Goal: Task Accomplishment & Management: Use online tool/utility

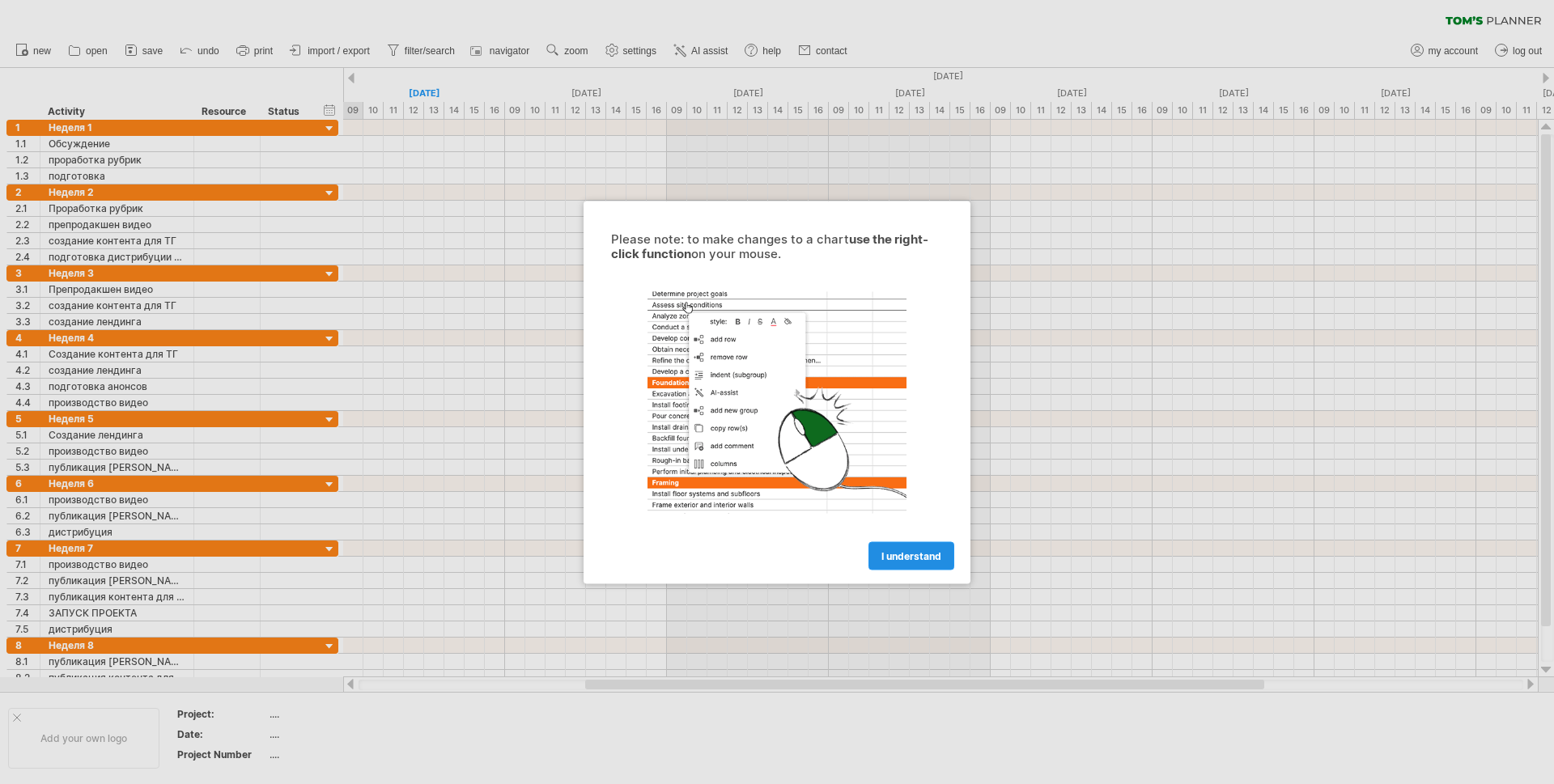
click at [908, 547] on link "I understand" at bounding box center [911, 556] width 86 height 28
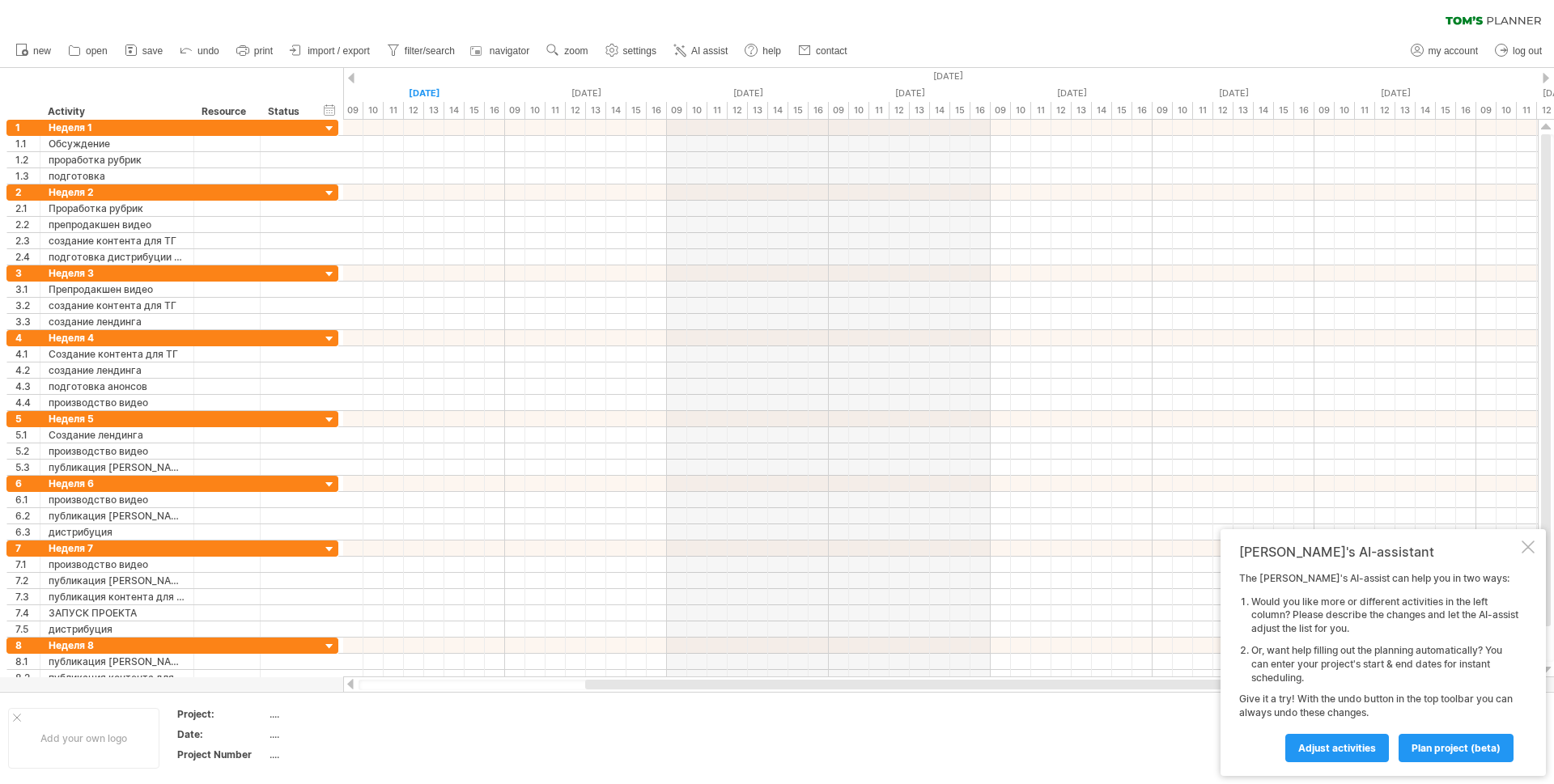
click at [374, 685] on div at bounding box center [940, 685] width 1164 height 11
click at [1526, 545] on div at bounding box center [1527, 547] width 13 height 13
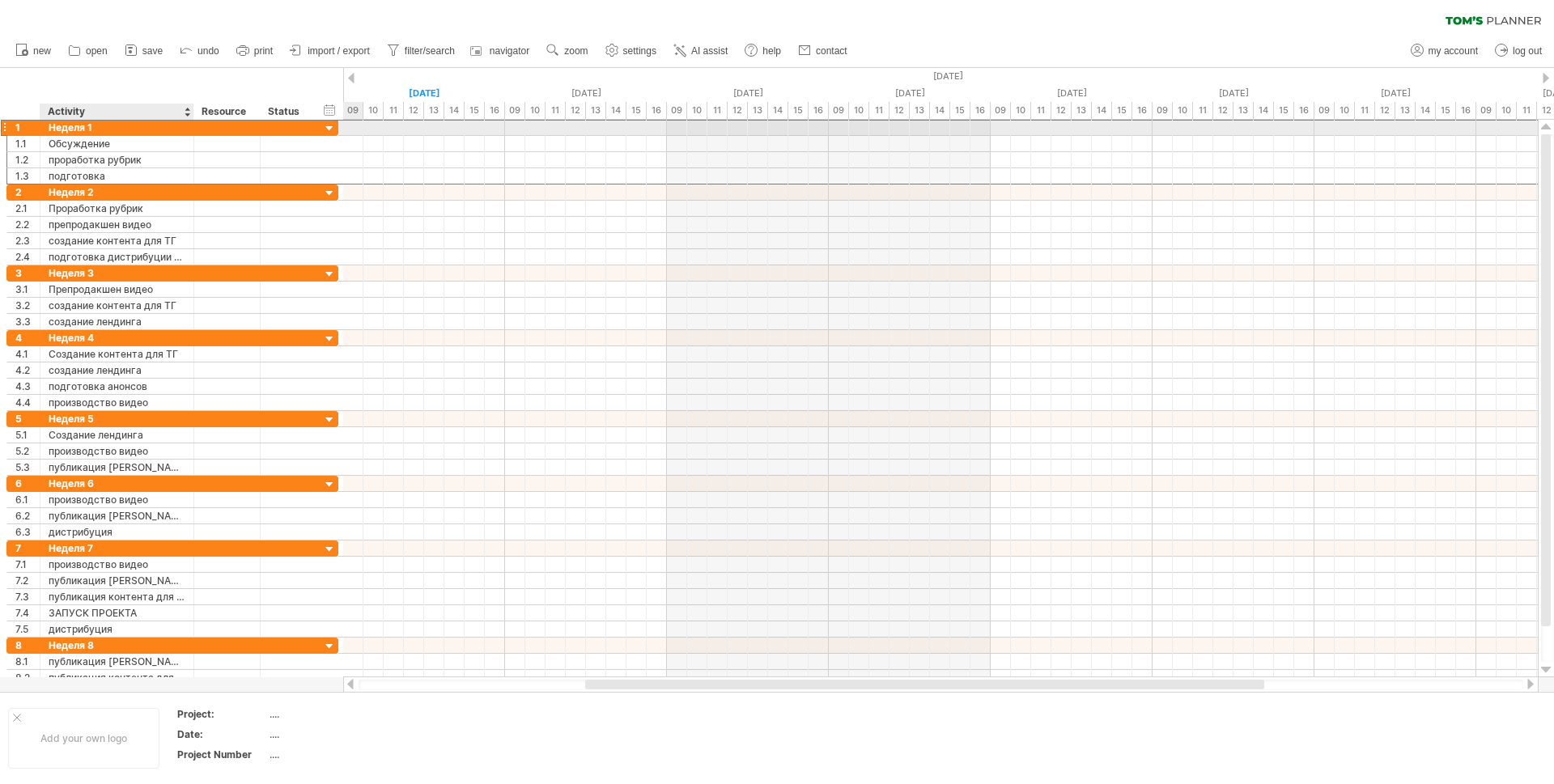
click at [166, 125] on div "Неделя 1" at bounding box center [117, 127] width 137 height 15
click at [305, 128] on div at bounding box center [287, 127] width 53 height 15
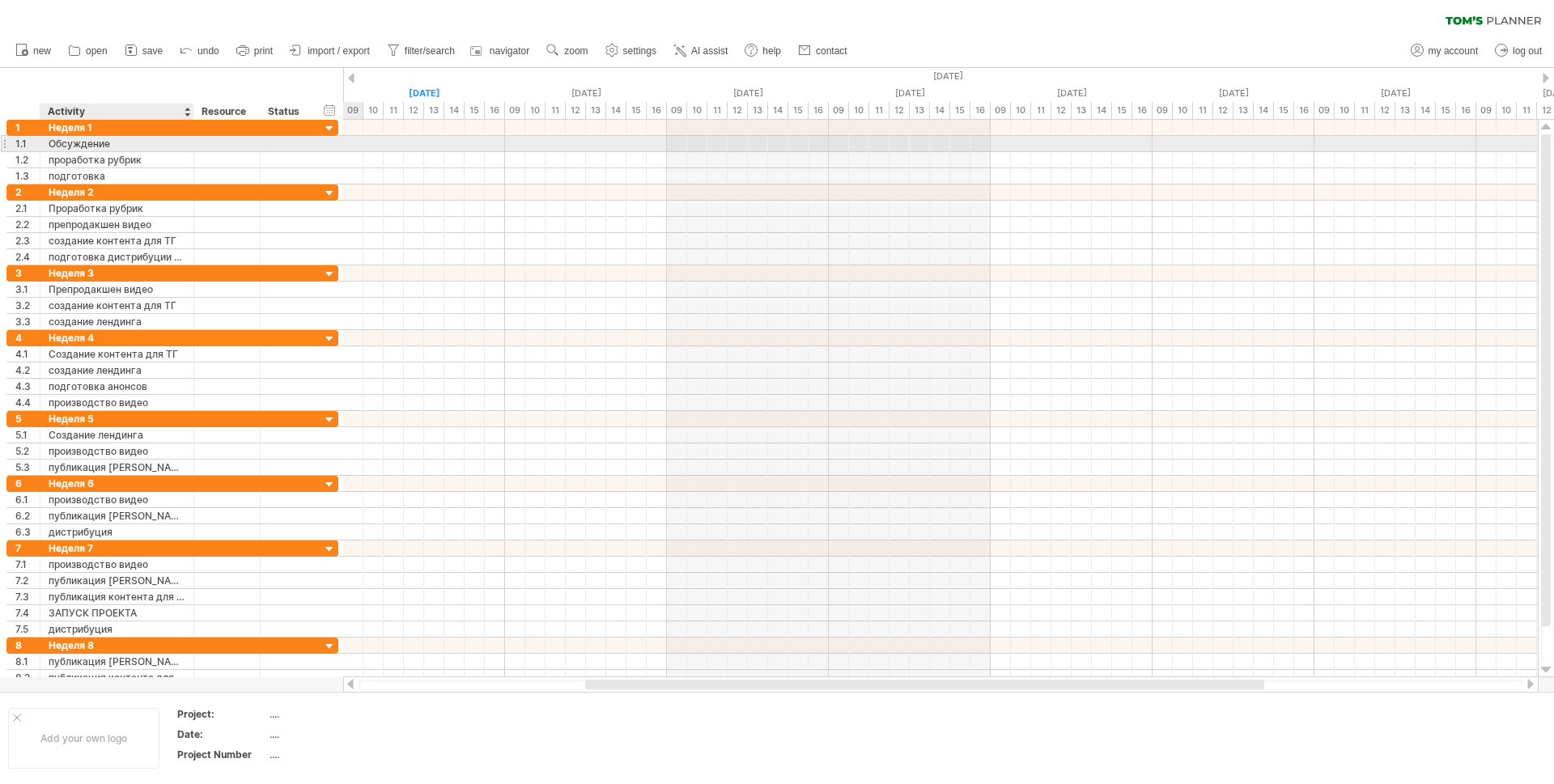
click at [113, 146] on div "Обсуждение" at bounding box center [117, 144] width 137 height 15
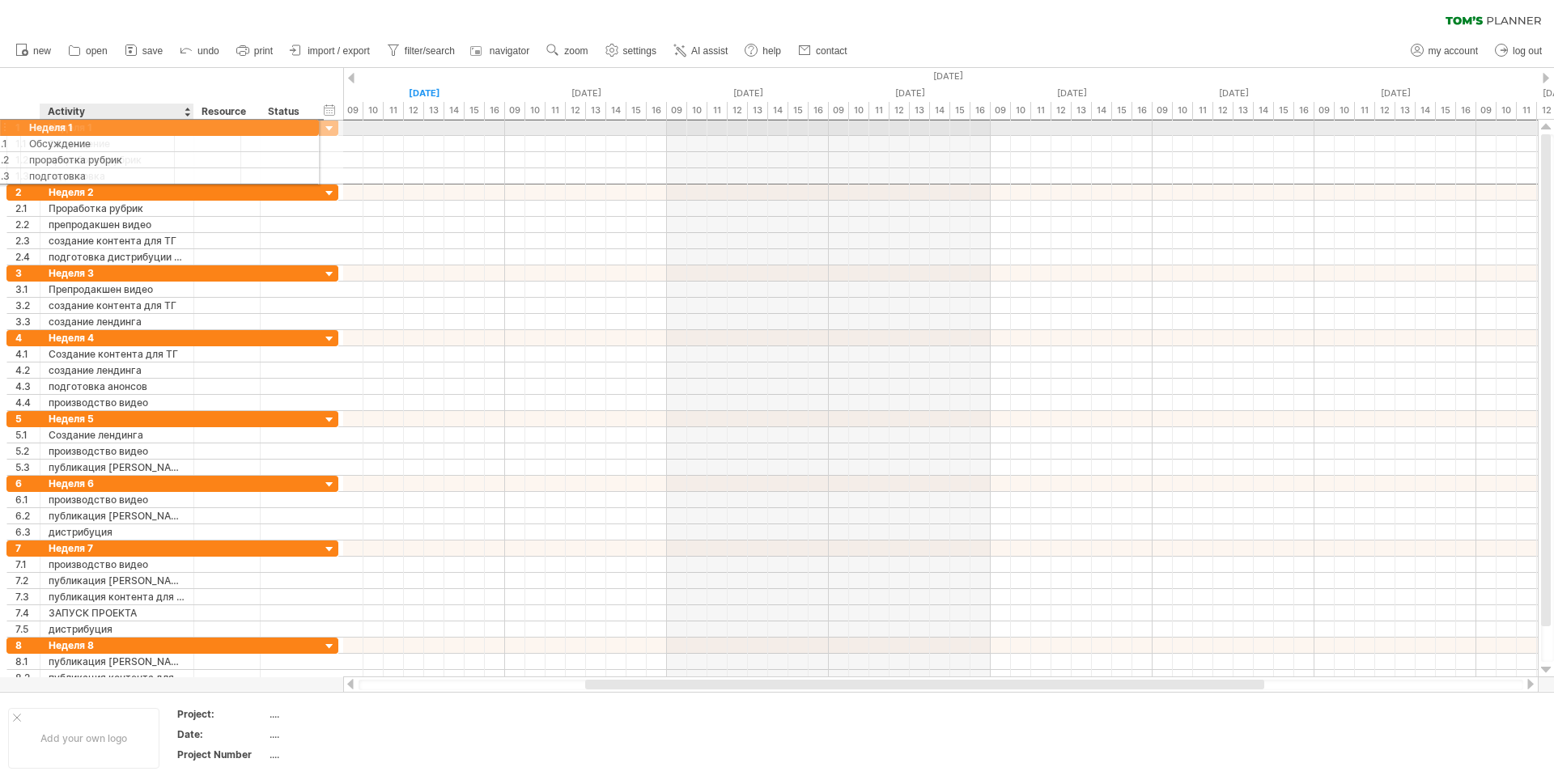
click at [183, 125] on div "******** Неделя 1" at bounding box center [117, 127] width 154 height 15
drag, startPoint x: 124, startPoint y: 127, endPoint x: 369, endPoint y: 132, distance: 245.1
click at [369, 132] on div "Trying to reach [DOMAIN_NAME] Connected again... 0% clear filter new 1" at bounding box center [777, 392] width 1554 height 784
drag, startPoint x: 302, startPoint y: 124, endPoint x: 329, endPoint y: 127, distance: 27.2
click at [329, 127] on div "1 ******** Неделя 1" at bounding box center [172, 127] width 332 height 17
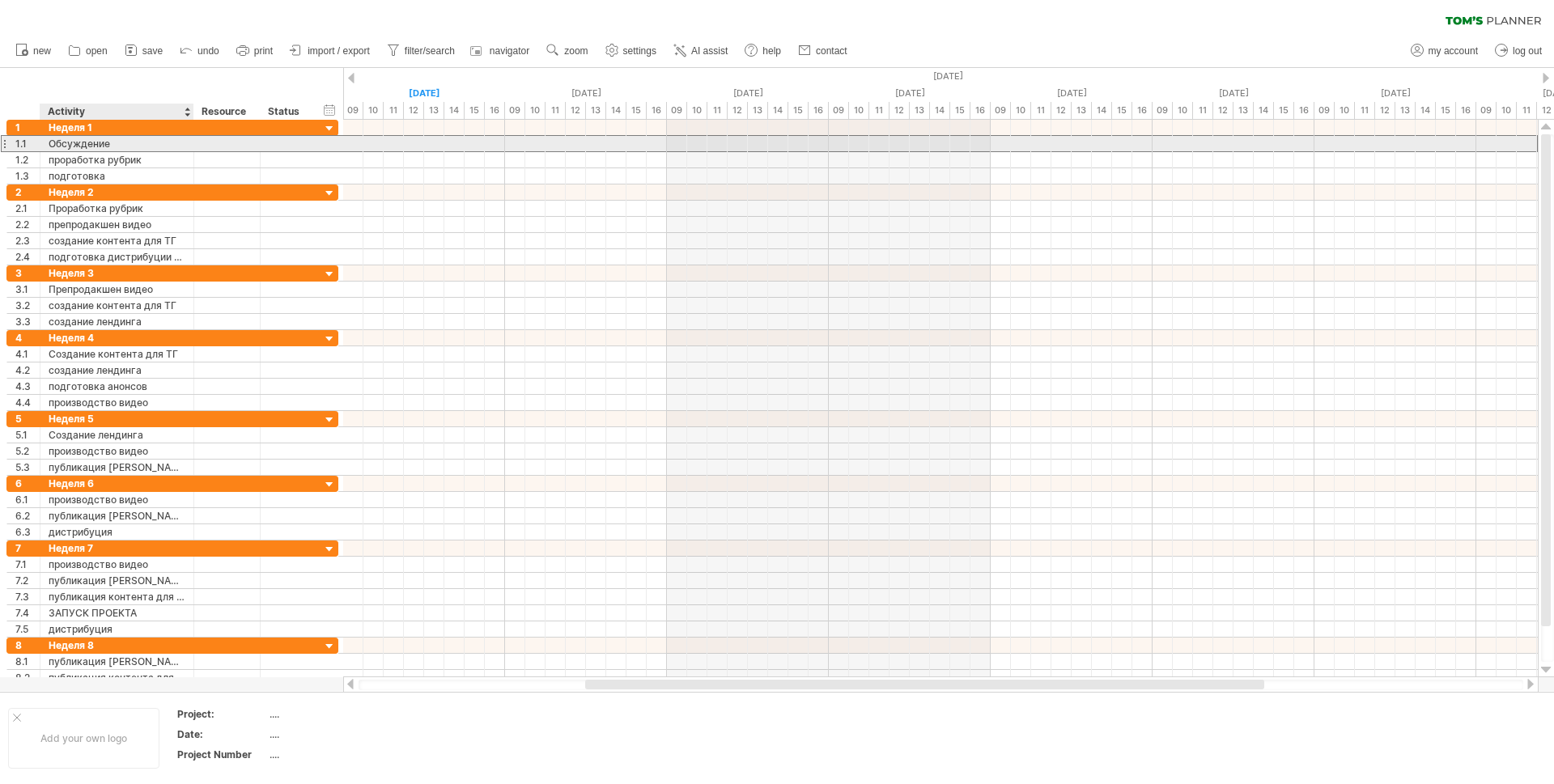
click at [100, 147] on div "Обсуждение" at bounding box center [117, 144] width 137 height 15
click at [125, 142] on input "**********" at bounding box center [117, 144] width 137 height 15
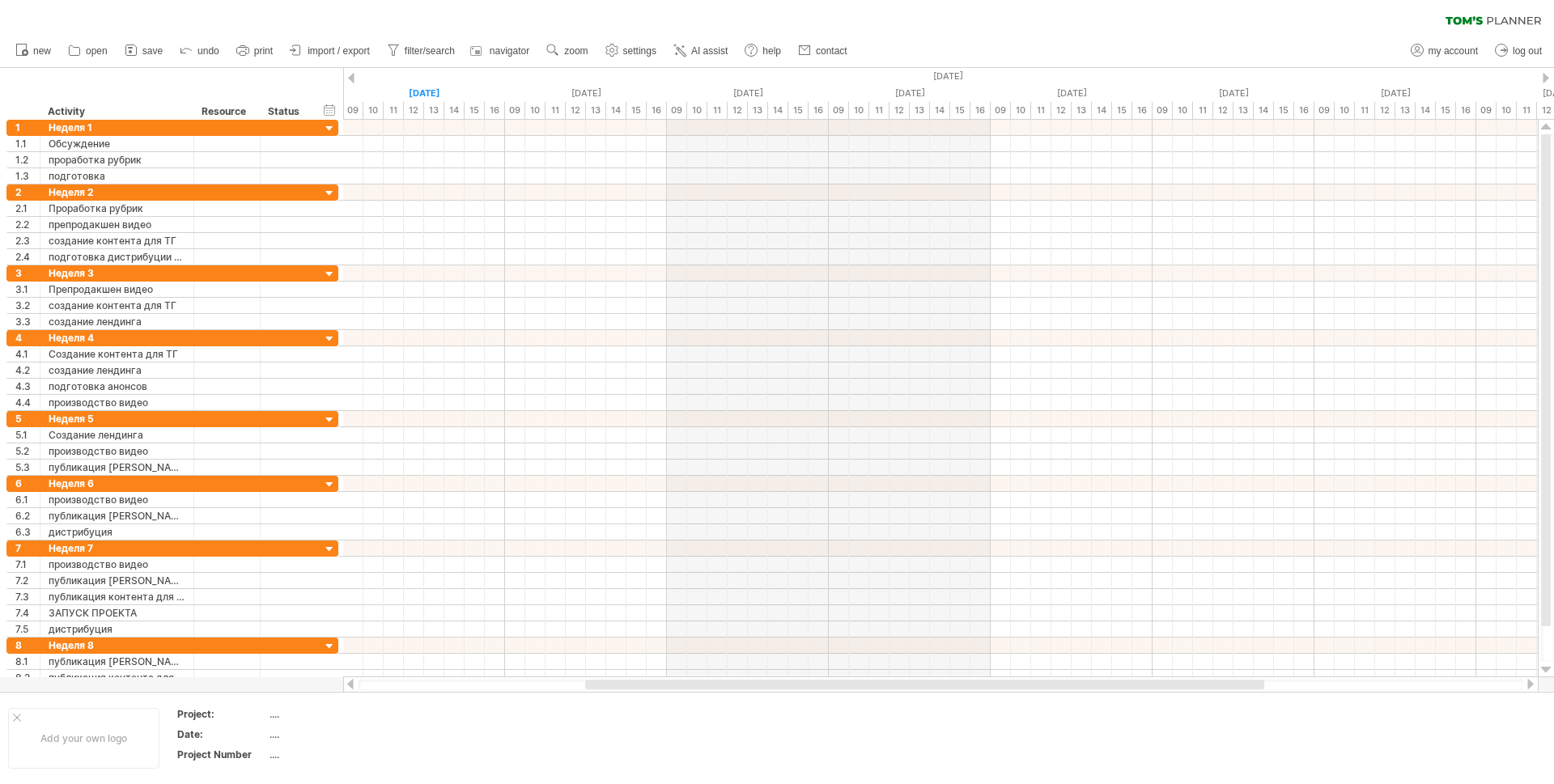
click at [1546, 74] on div at bounding box center [1546, 78] width 7 height 11
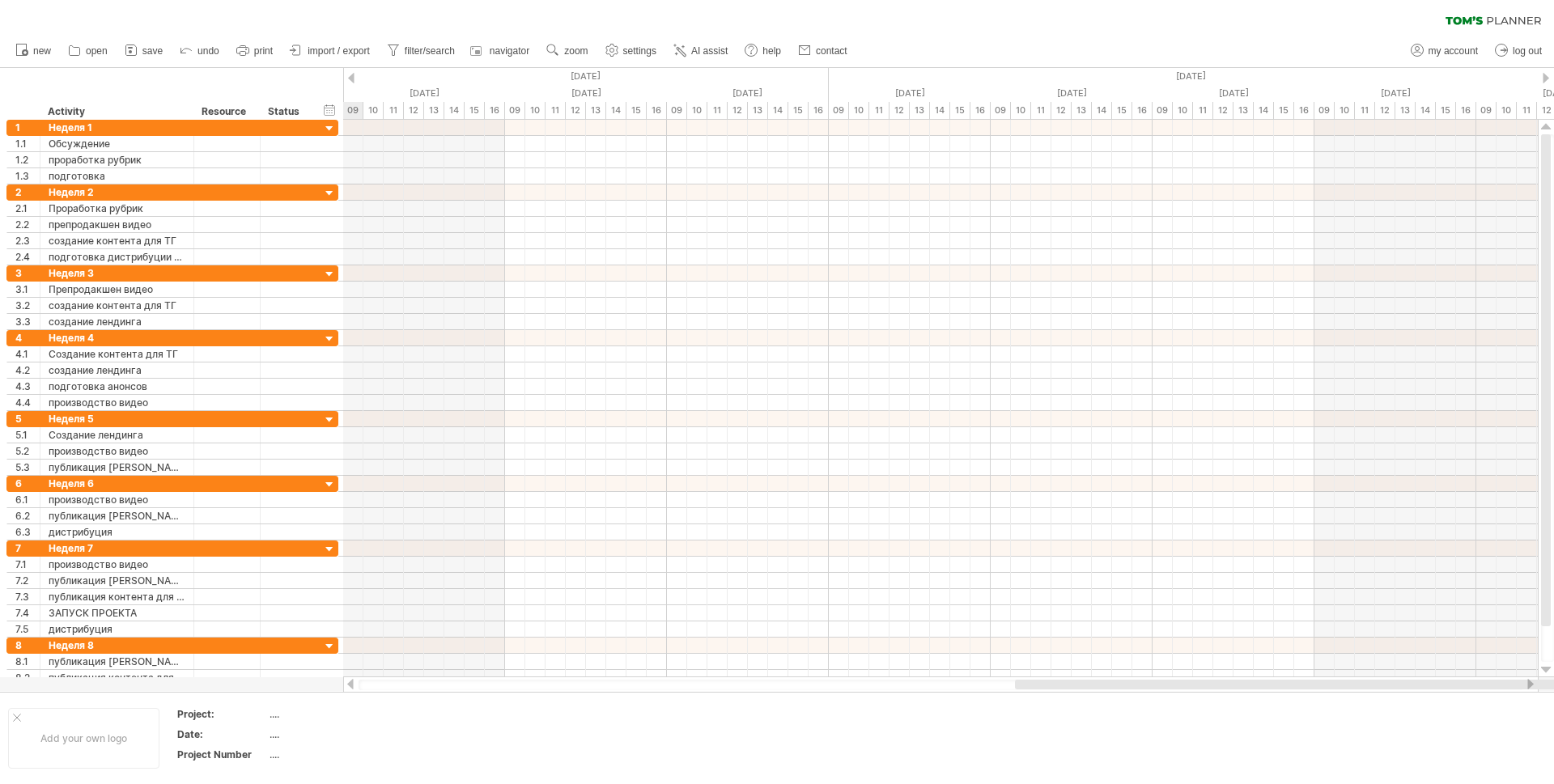
click at [1546, 74] on div at bounding box center [1546, 78] width 7 height 11
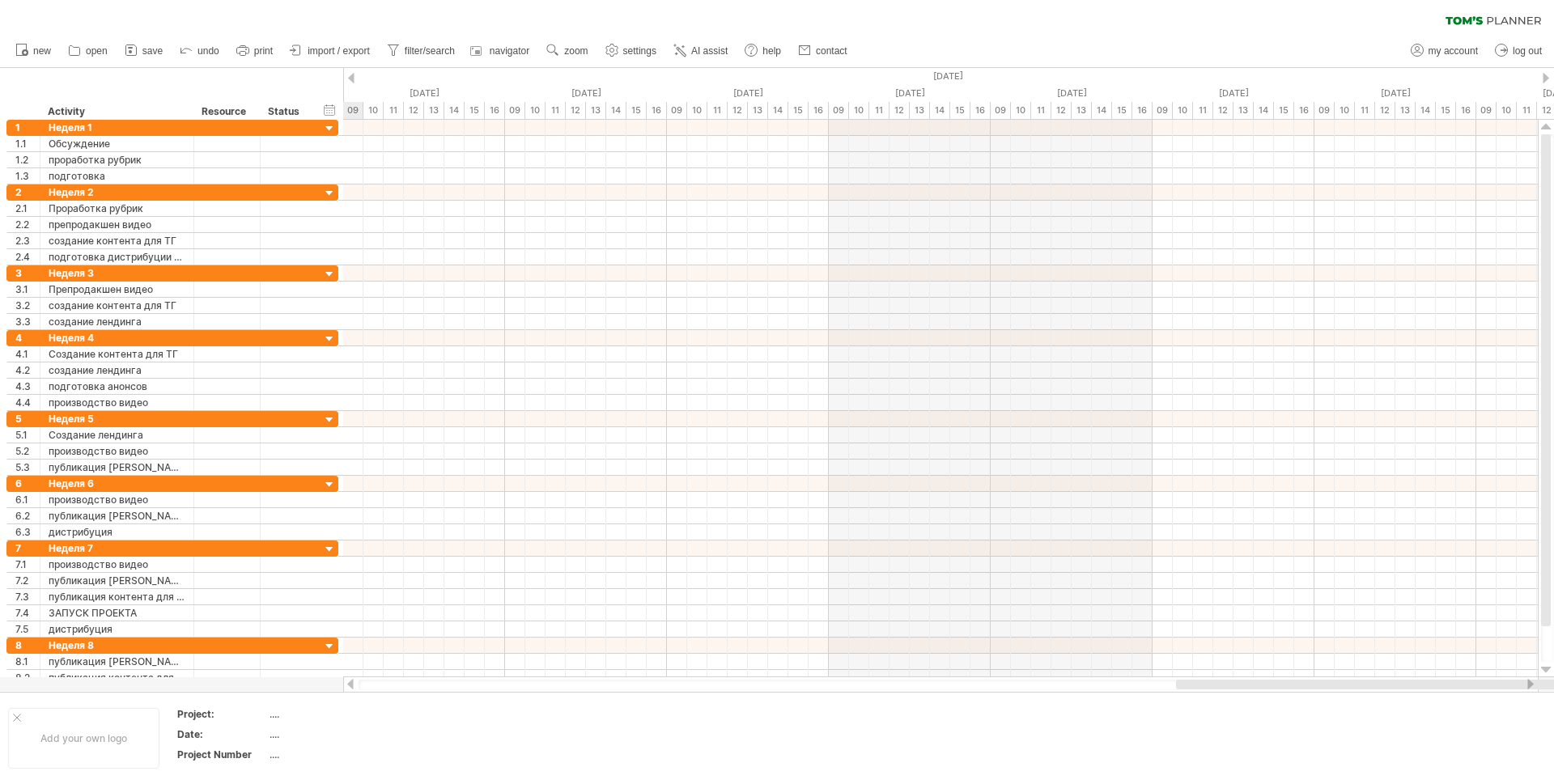
click at [1546, 74] on div at bounding box center [1546, 78] width 7 height 11
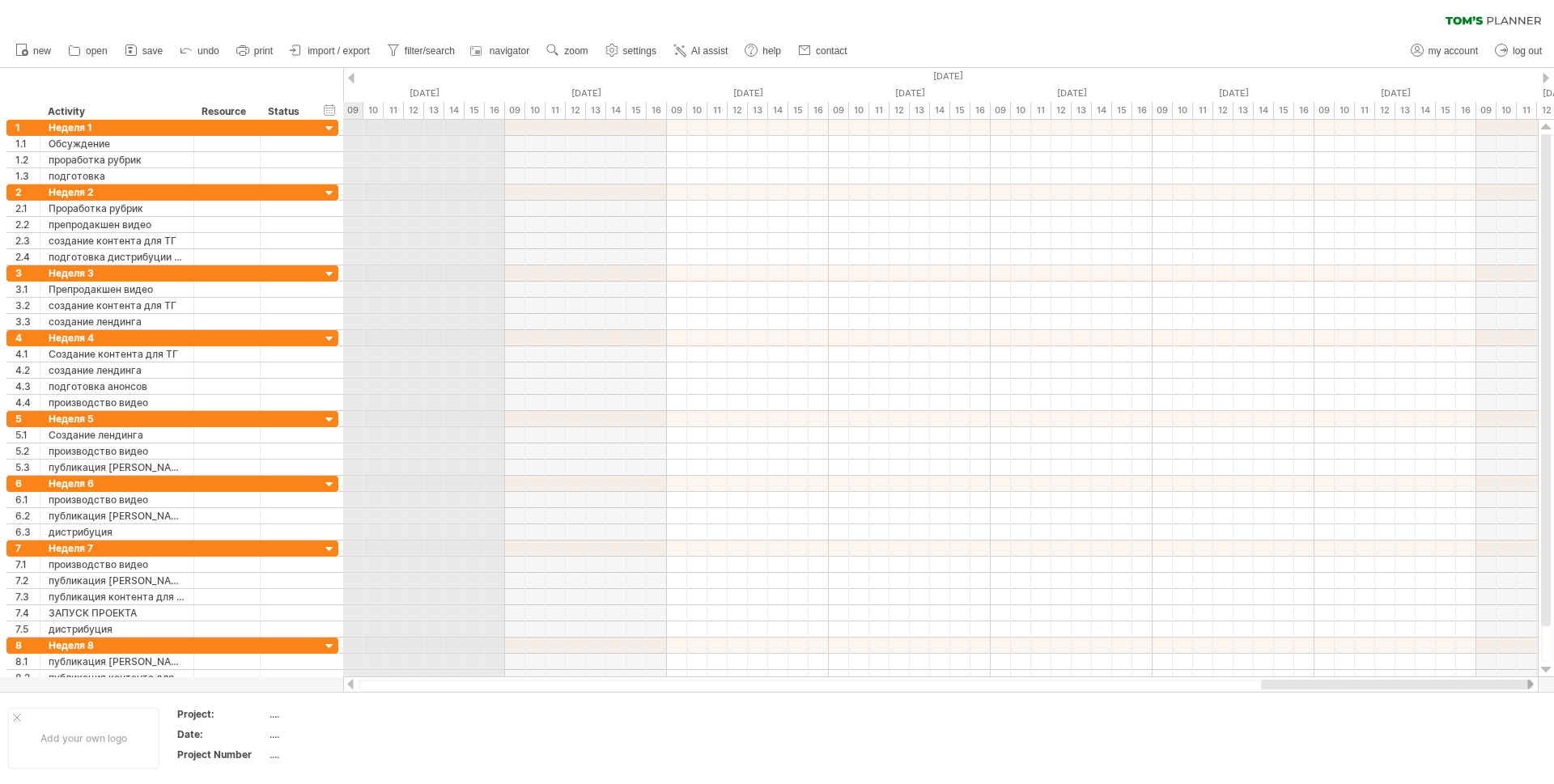
click at [358, 73] on div "[DATE]" at bounding box center [666, 76] width 3884 height 17
click at [357, 77] on div "[DATE]" at bounding box center [666, 76] width 3884 height 17
click at [355, 78] on div "[DATE]" at bounding box center [666, 76] width 3884 height 17
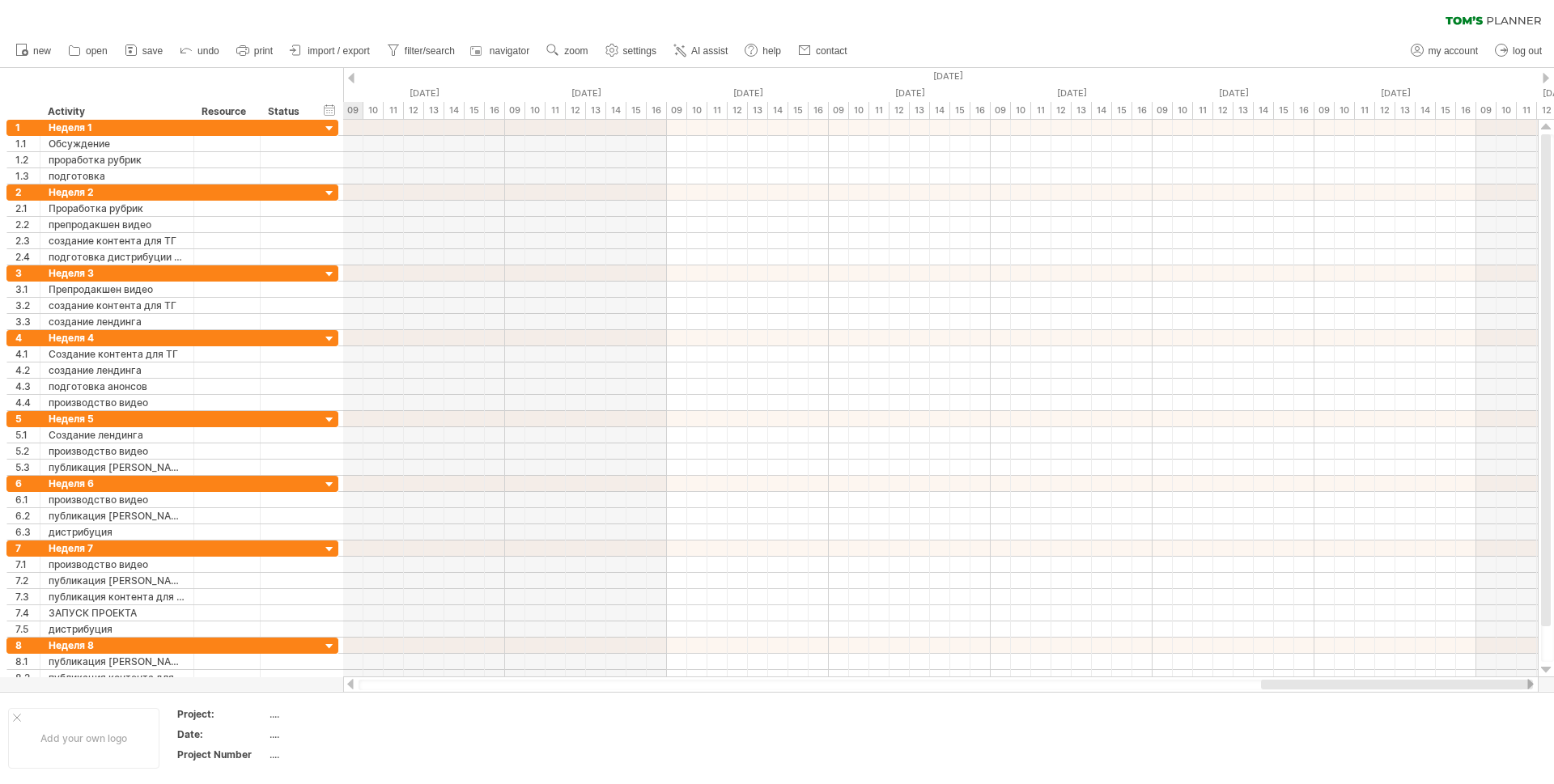
click at [351, 78] on div at bounding box center [351, 78] width 7 height 11
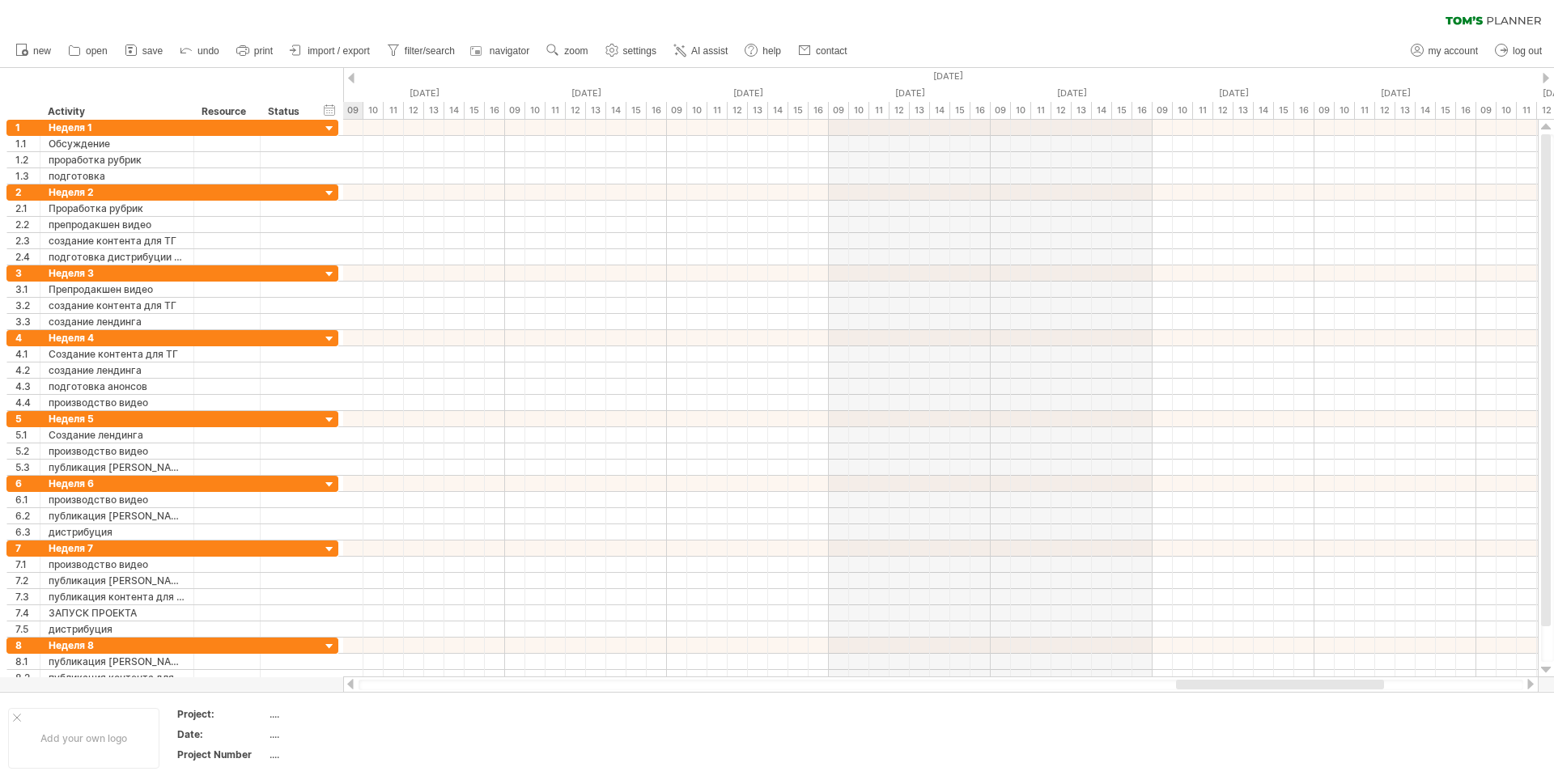
click at [351, 78] on div at bounding box center [351, 78] width 7 height 11
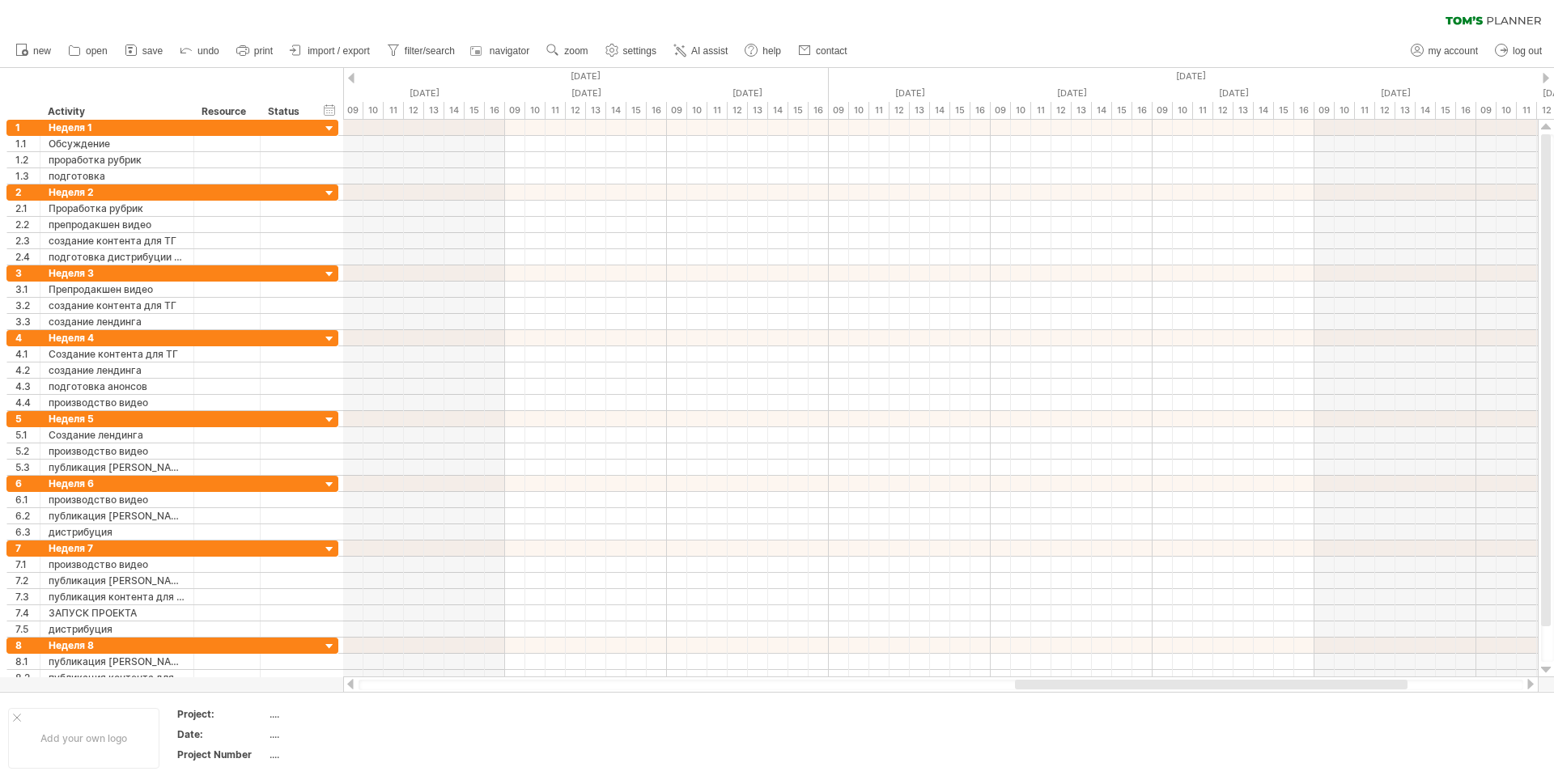
click at [1544, 75] on div at bounding box center [1546, 78] width 7 height 11
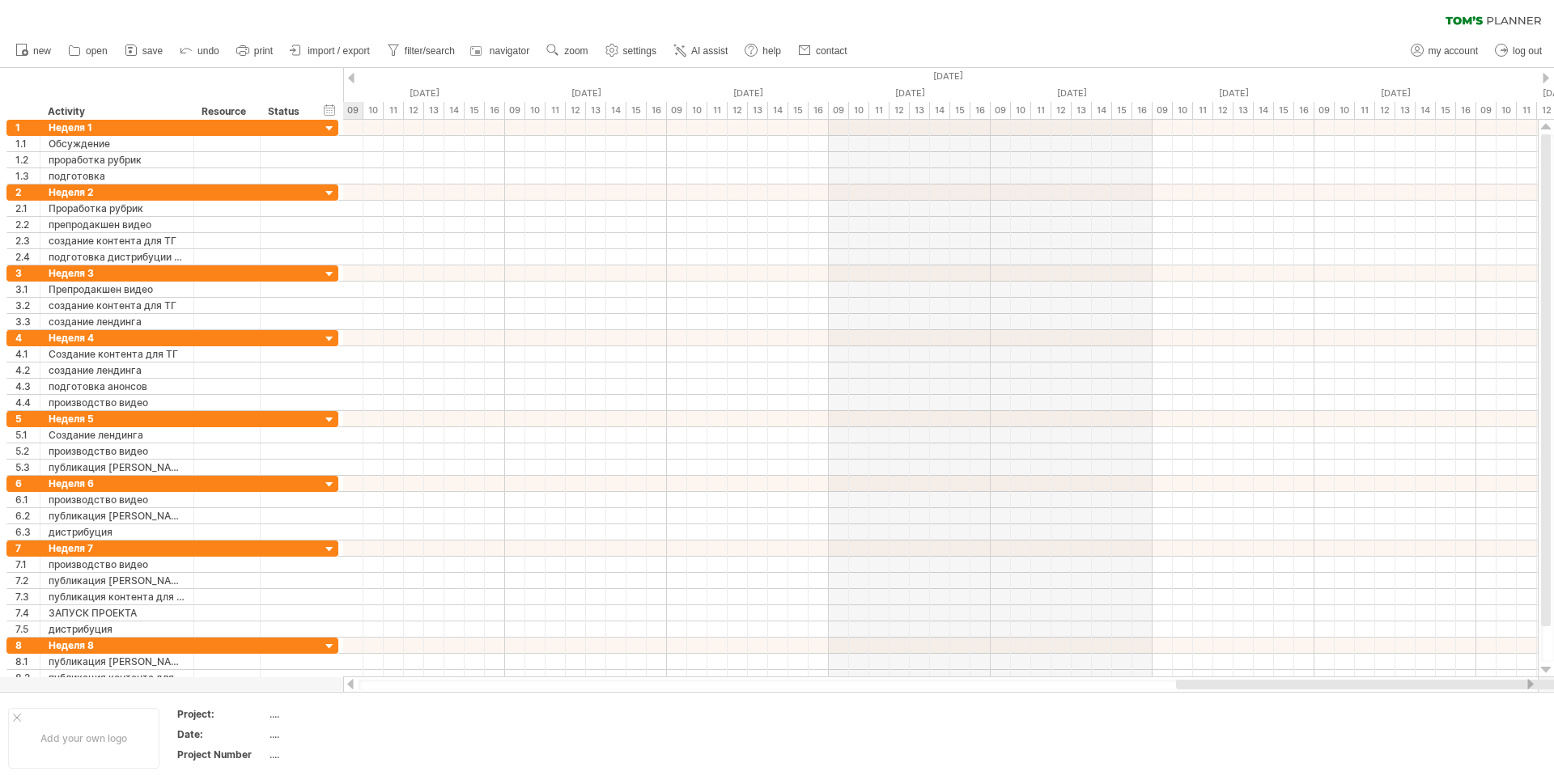
click at [1544, 75] on div at bounding box center [1546, 78] width 7 height 11
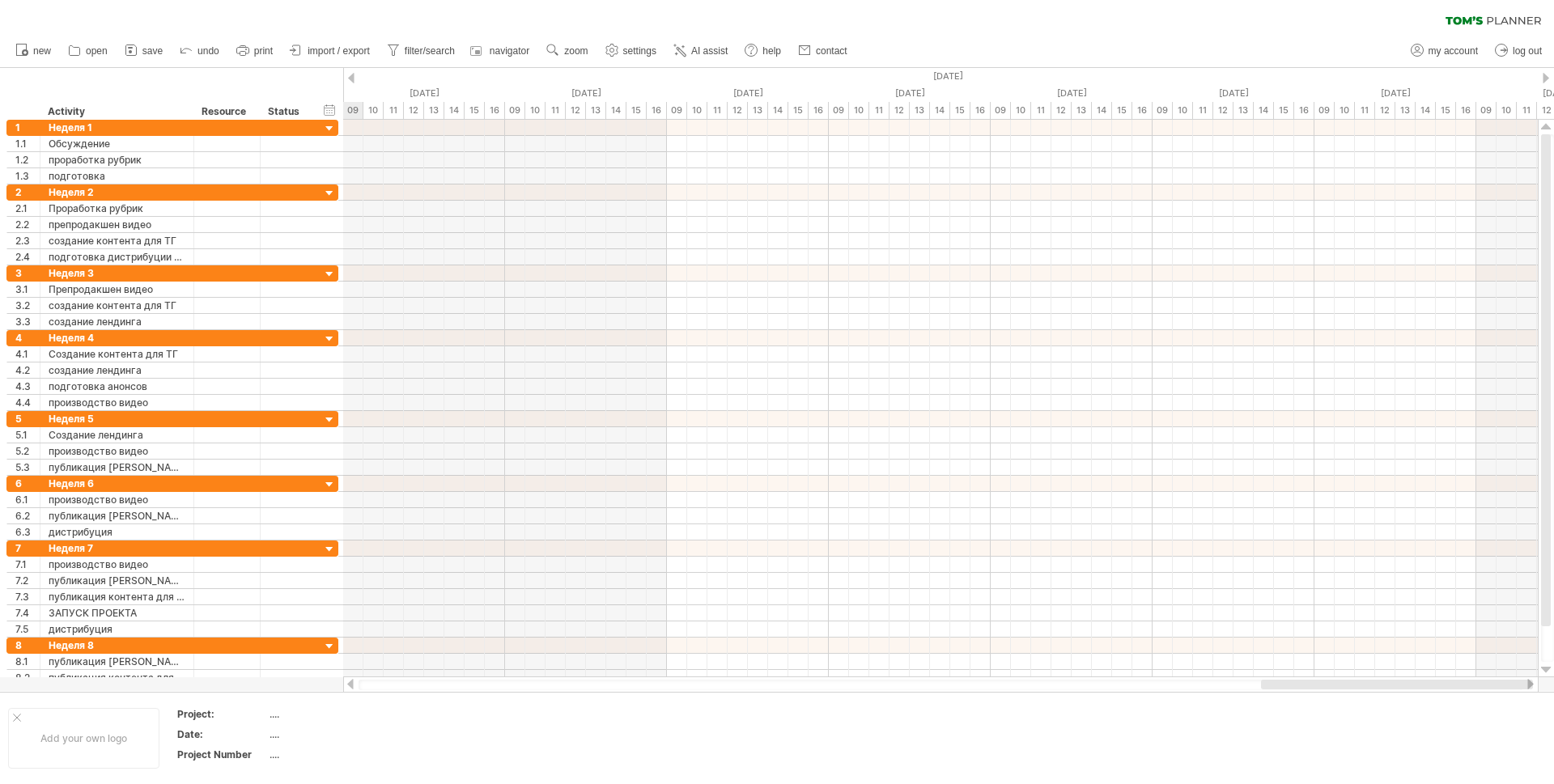
click at [353, 81] on div at bounding box center [351, 78] width 7 height 11
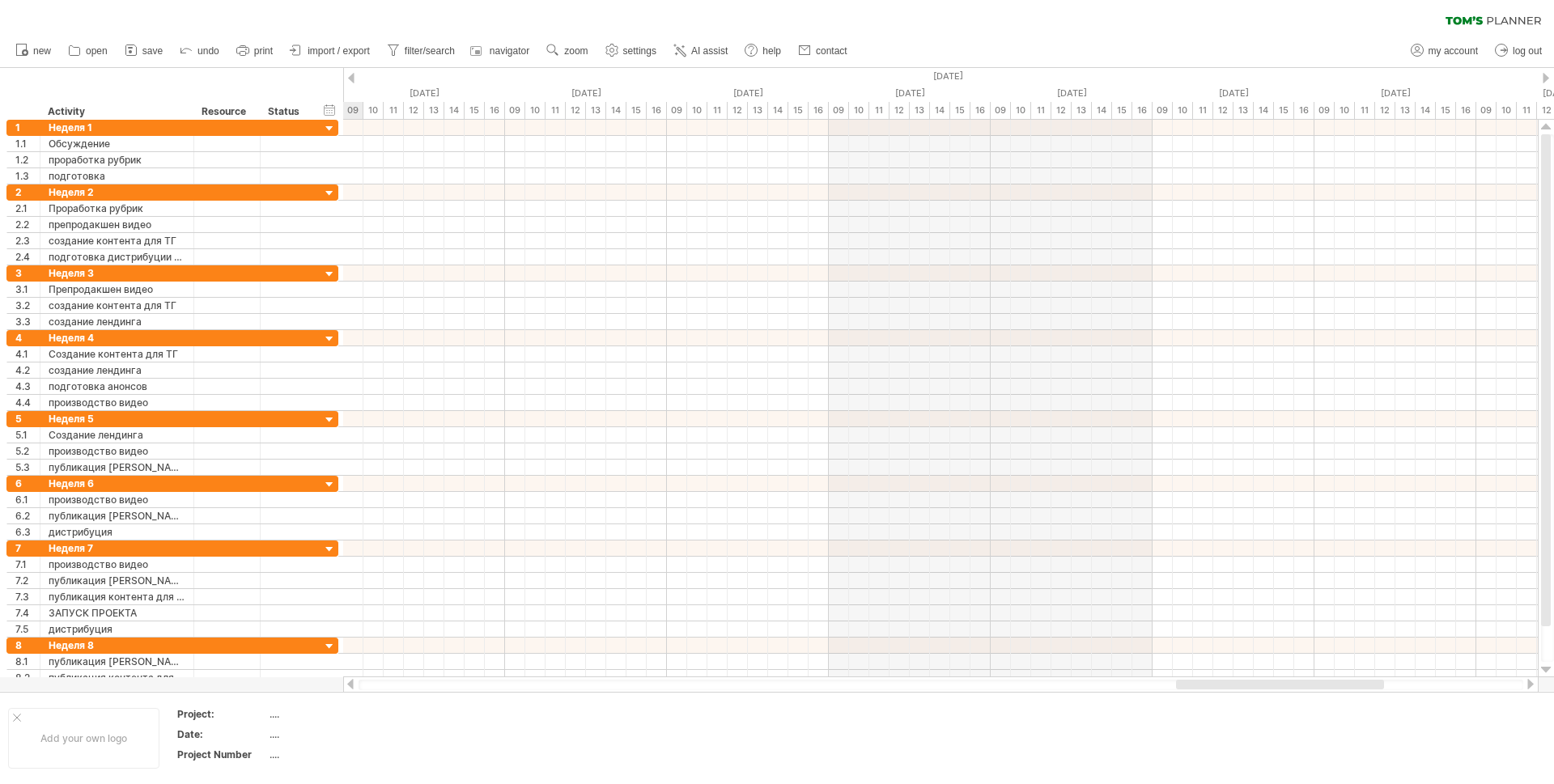
click at [353, 81] on div at bounding box center [351, 78] width 7 height 11
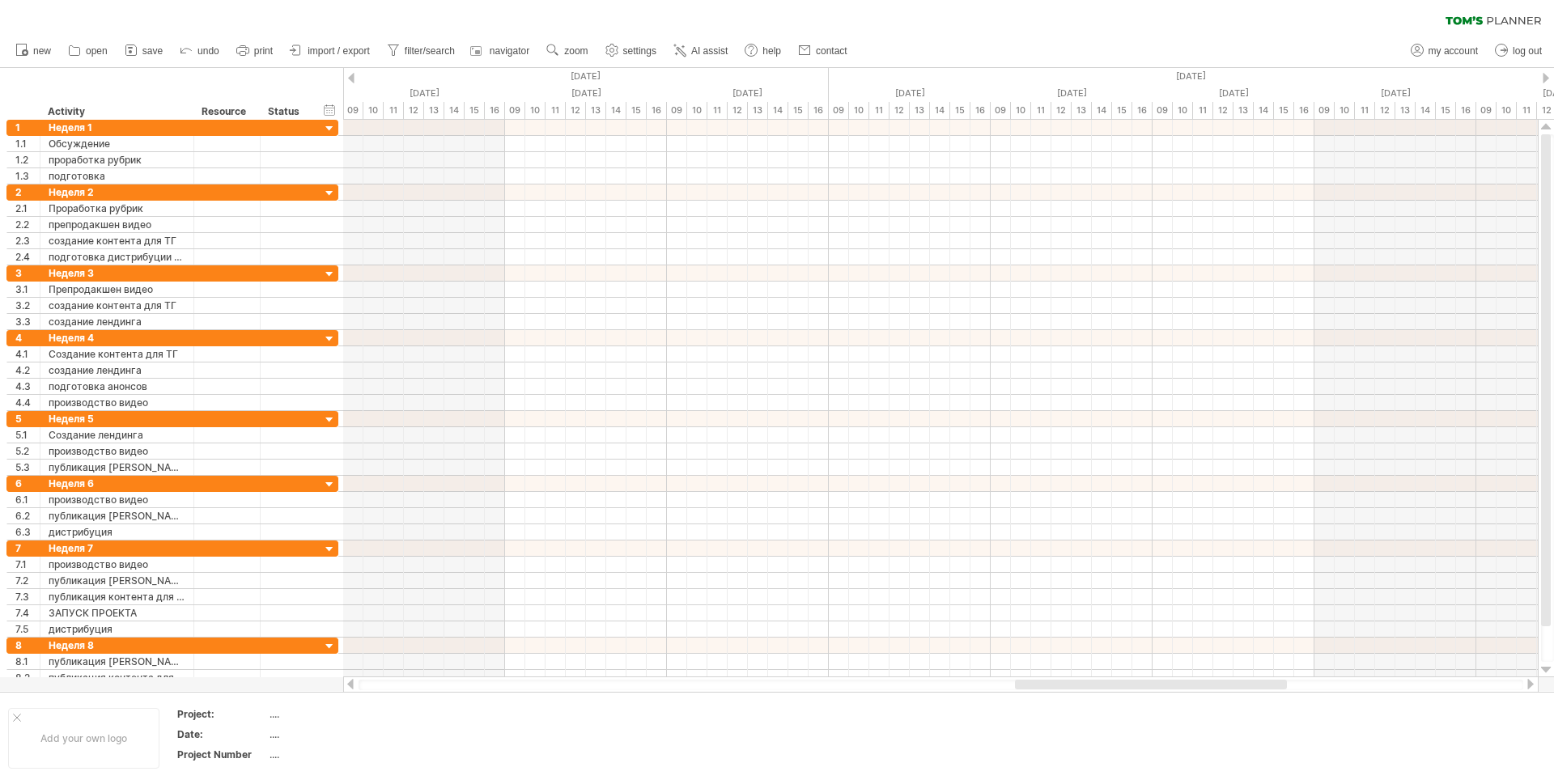
click at [1547, 75] on div at bounding box center [1546, 78] width 7 height 11
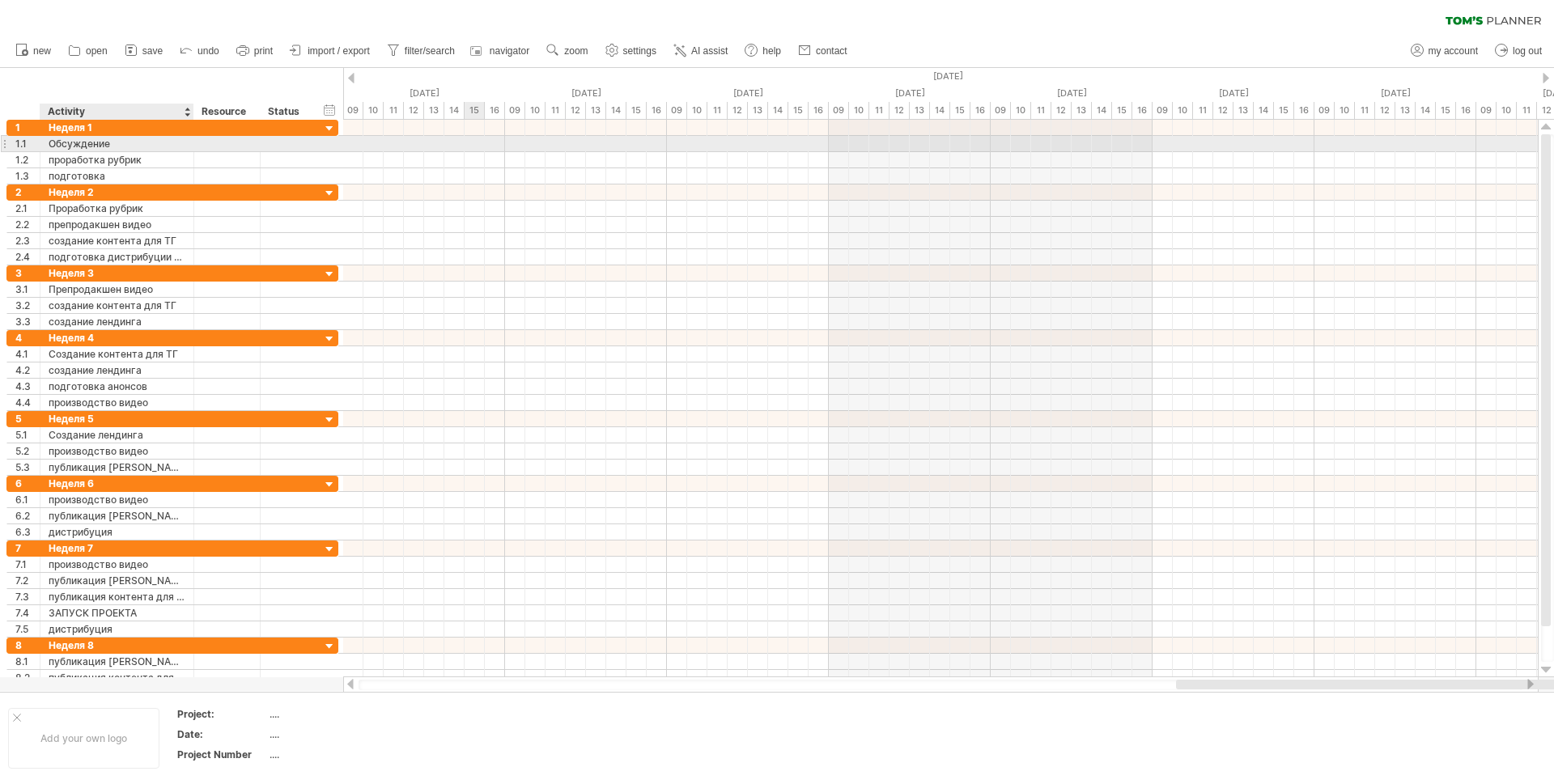
click at [84, 143] on div "Обсуждение" at bounding box center [117, 144] width 137 height 15
click at [349, 77] on div at bounding box center [351, 78] width 7 height 11
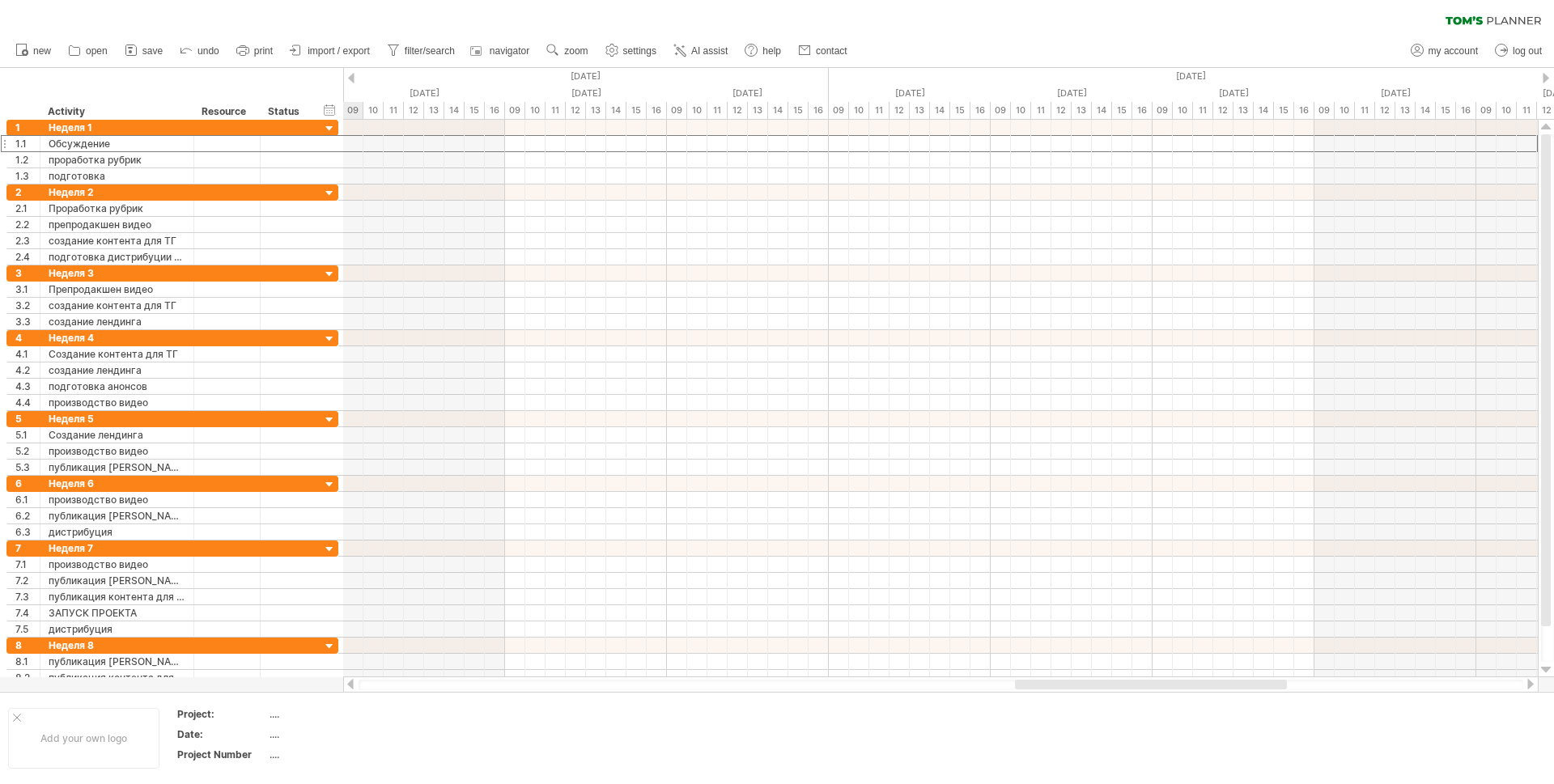
click at [1544, 78] on div at bounding box center [1546, 78] width 7 height 11
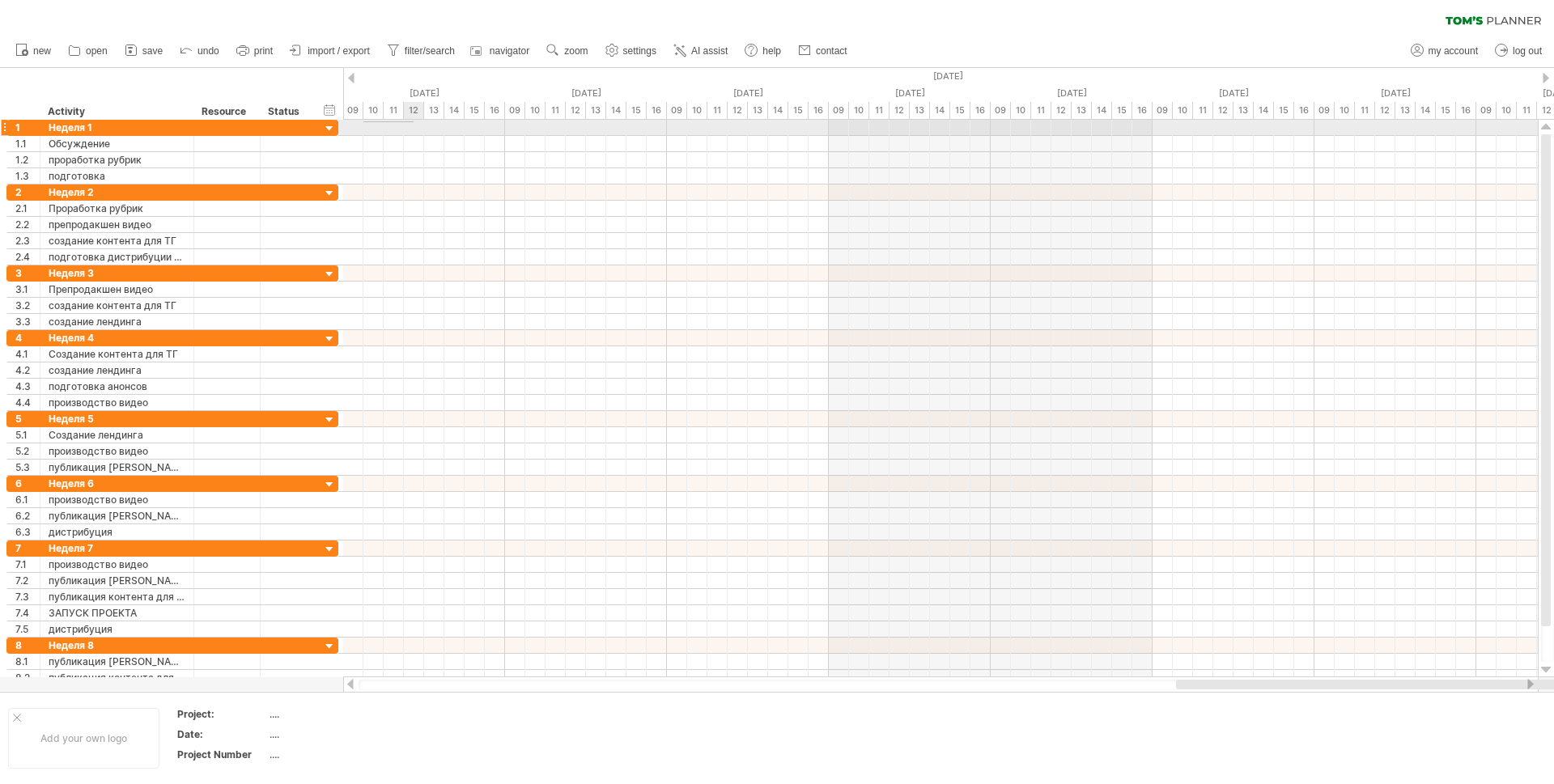
drag, startPoint x: 366, startPoint y: 122, endPoint x: 414, endPoint y: 121, distance: 48.0
click at [414, 121] on div at bounding box center [940, 127] width 1195 height 16
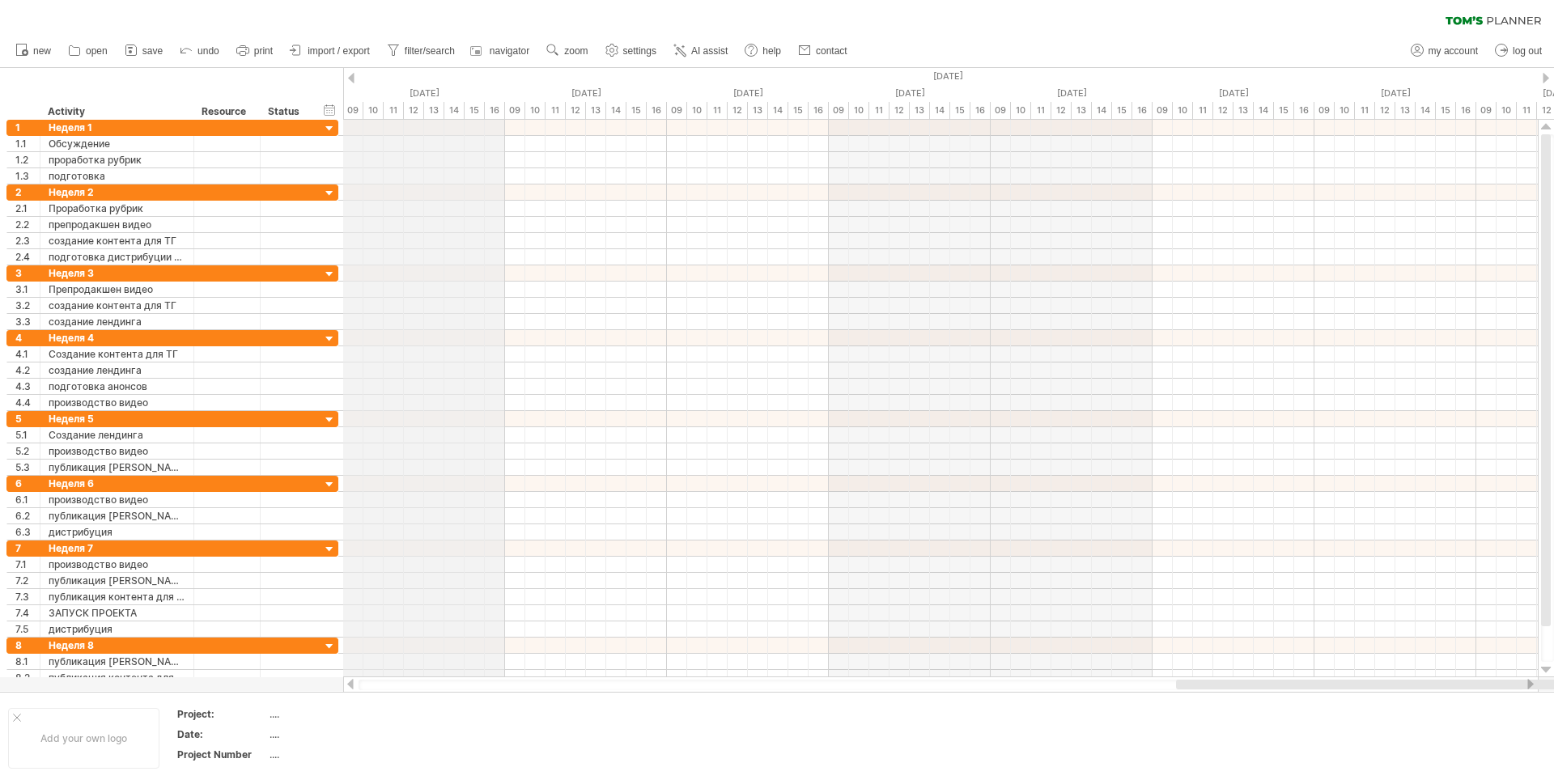
click at [353, 109] on div "09" at bounding box center [353, 110] width 20 height 17
click at [346, 74] on div "[DATE]" at bounding box center [1475, 76] width 4532 height 17
click at [344, 81] on div "[DATE]" at bounding box center [1475, 76] width 4532 height 17
click at [350, 76] on div at bounding box center [351, 78] width 7 height 11
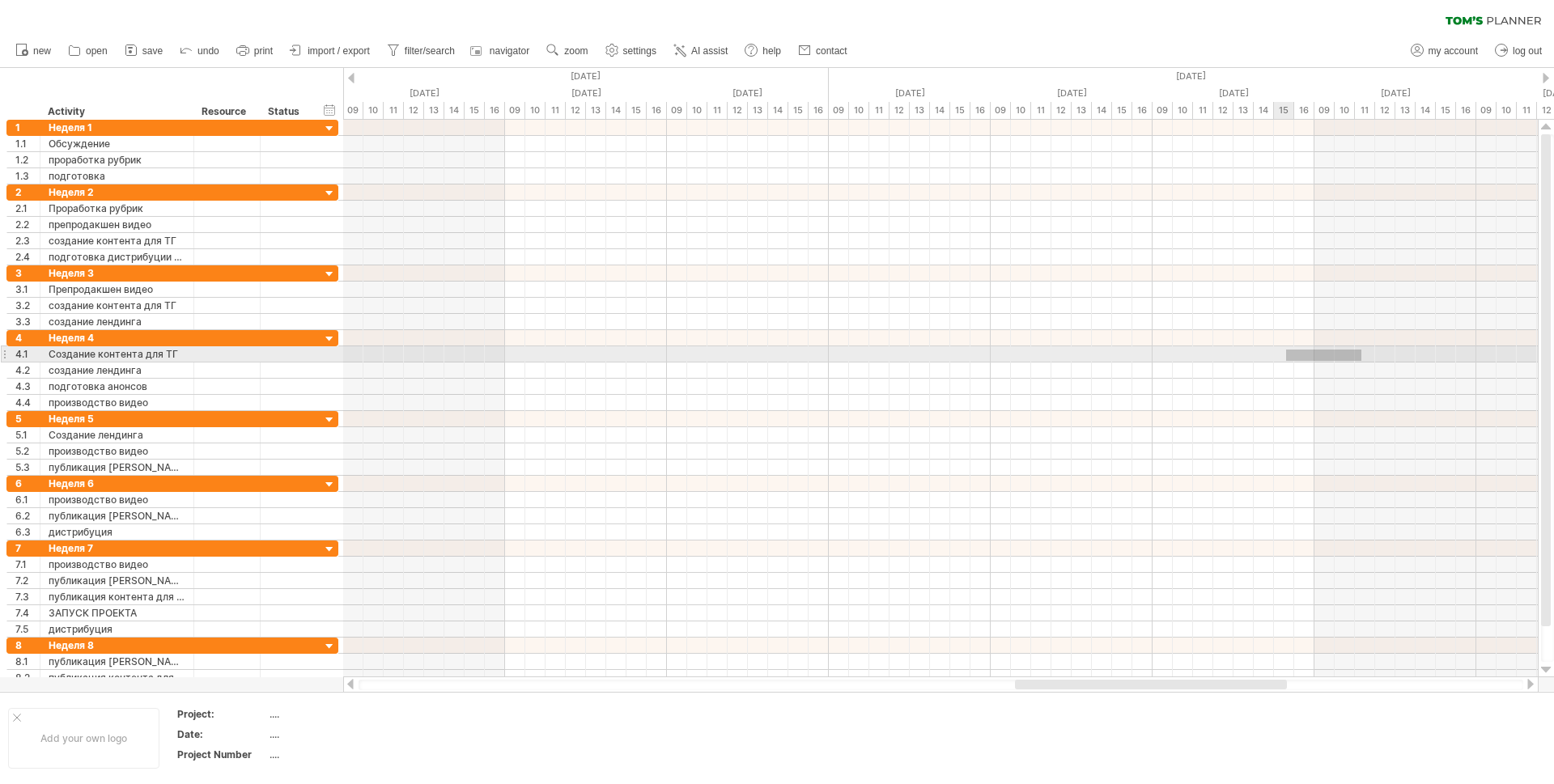
drag, startPoint x: 1361, startPoint y: 349, endPoint x: 1285, endPoint y: 361, distance: 76.9
click at [1285, 361] on div at bounding box center [940, 354] width 1195 height 16
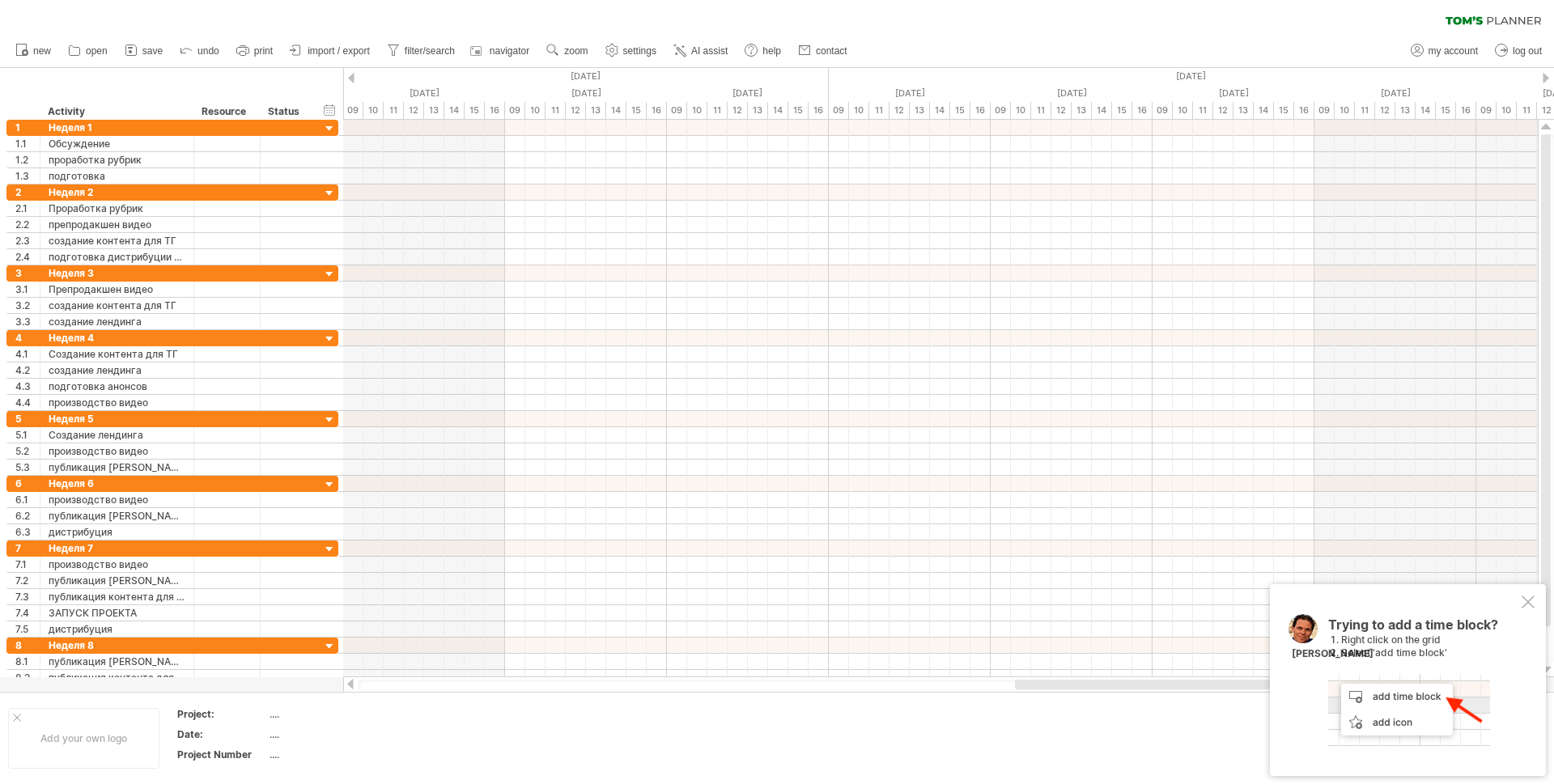
drag, startPoint x: 1115, startPoint y: 678, endPoint x: 1132, endPoint y: 678, distance: 17.0
click at [1132, 678] on div at bounding box center [940, 684] width 1195 height 16
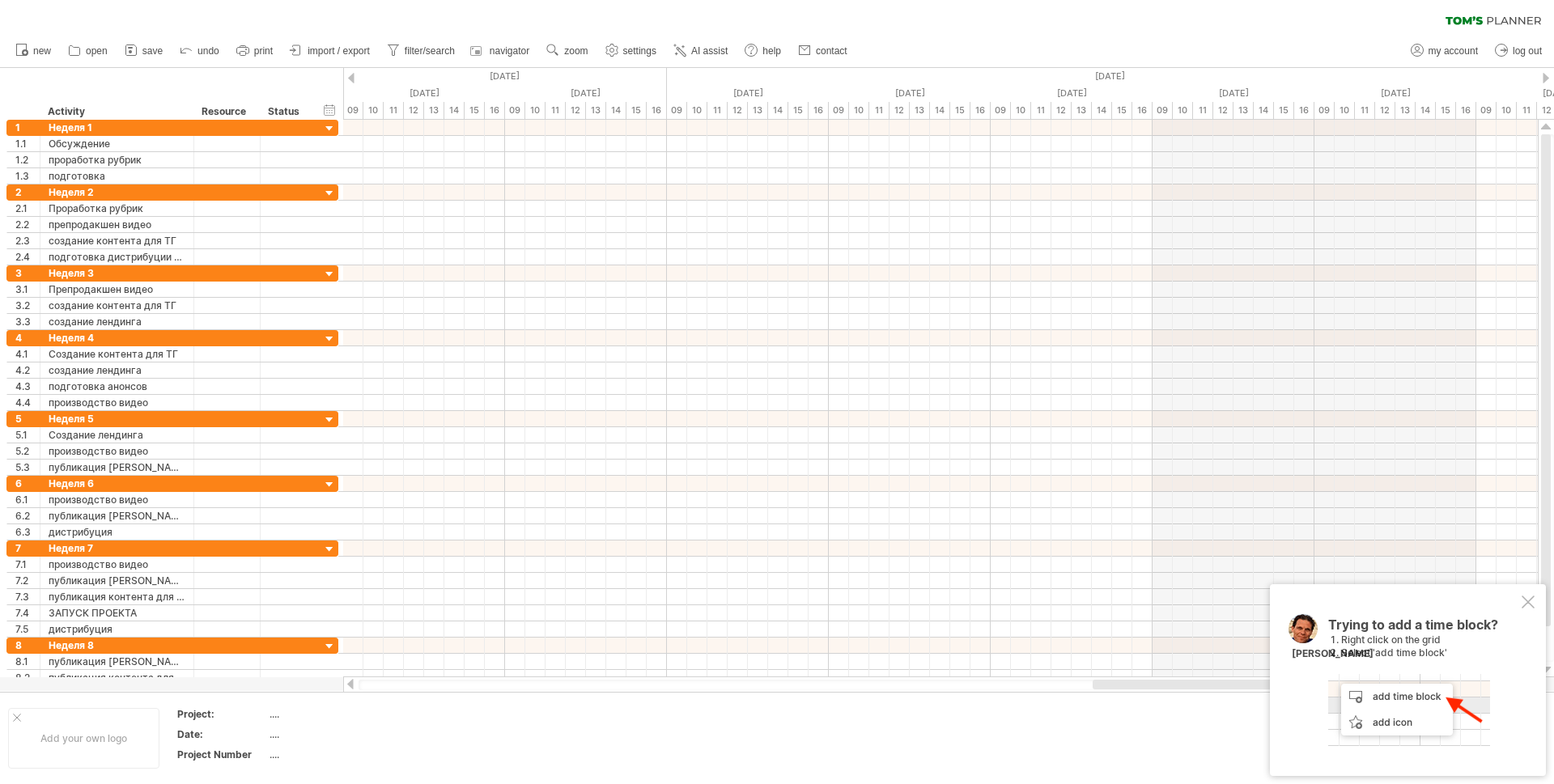
drag, startPoint x: 1102, startPoint y: 684, endPoint x: 1180, endPoint y: 679, distance: 78.2
click at [1180, 679] on div at bounding box center [940, 684] width 1195 height 16
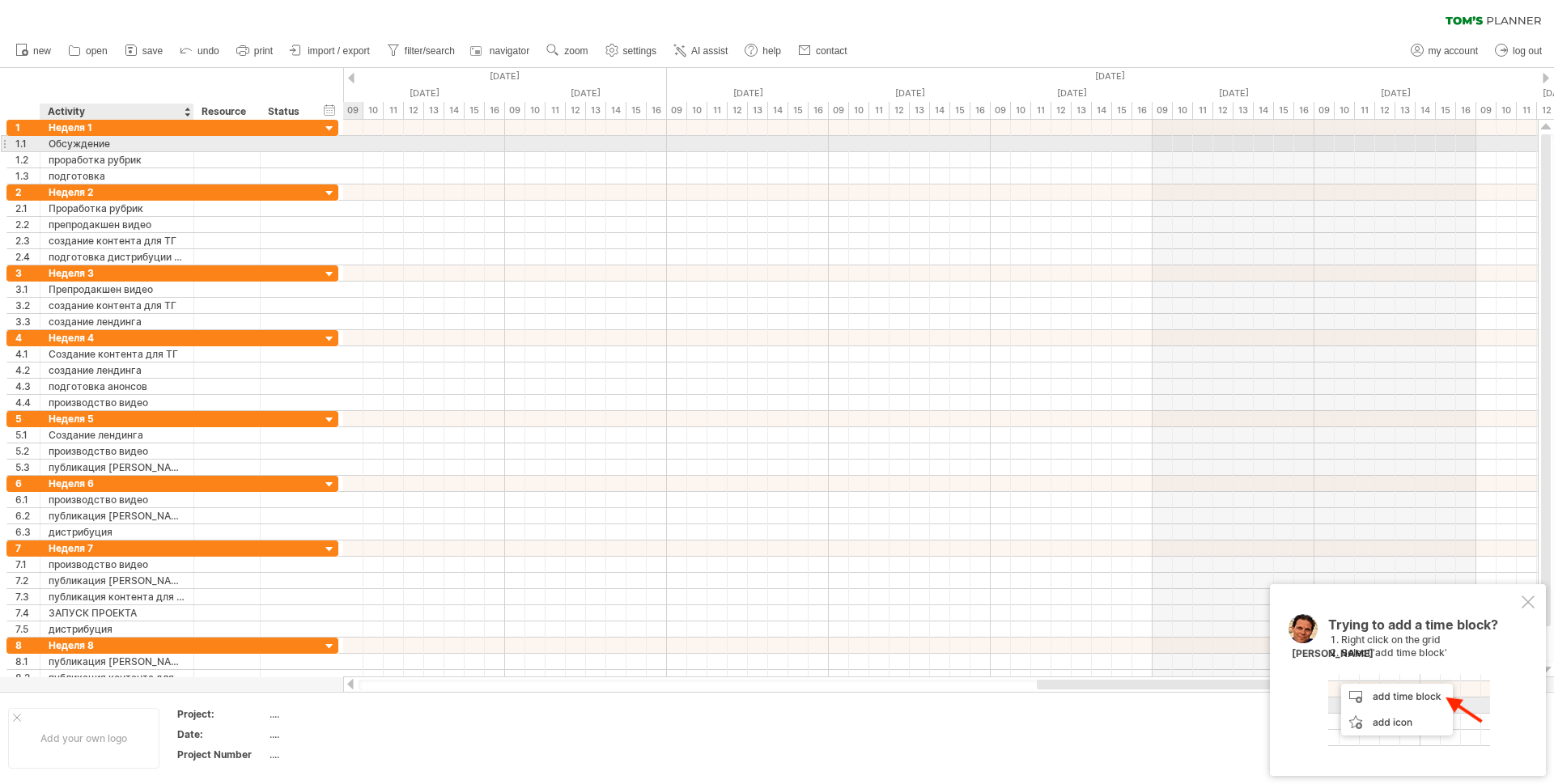
click at [79, 141] on div "Обсуждение" at bounding box center [117, 144] width 137 height 15
drag, startPoint x: 119, startPoint y: 141, endPoint x: 40, endPoint y: 137, distance: 79.1
click at [40, 137] on div "**********" at bounding box center [117, 144] width 154 height 15
click at [1481, 145] on div at bounding box center [940, 144] width 1195 height 16
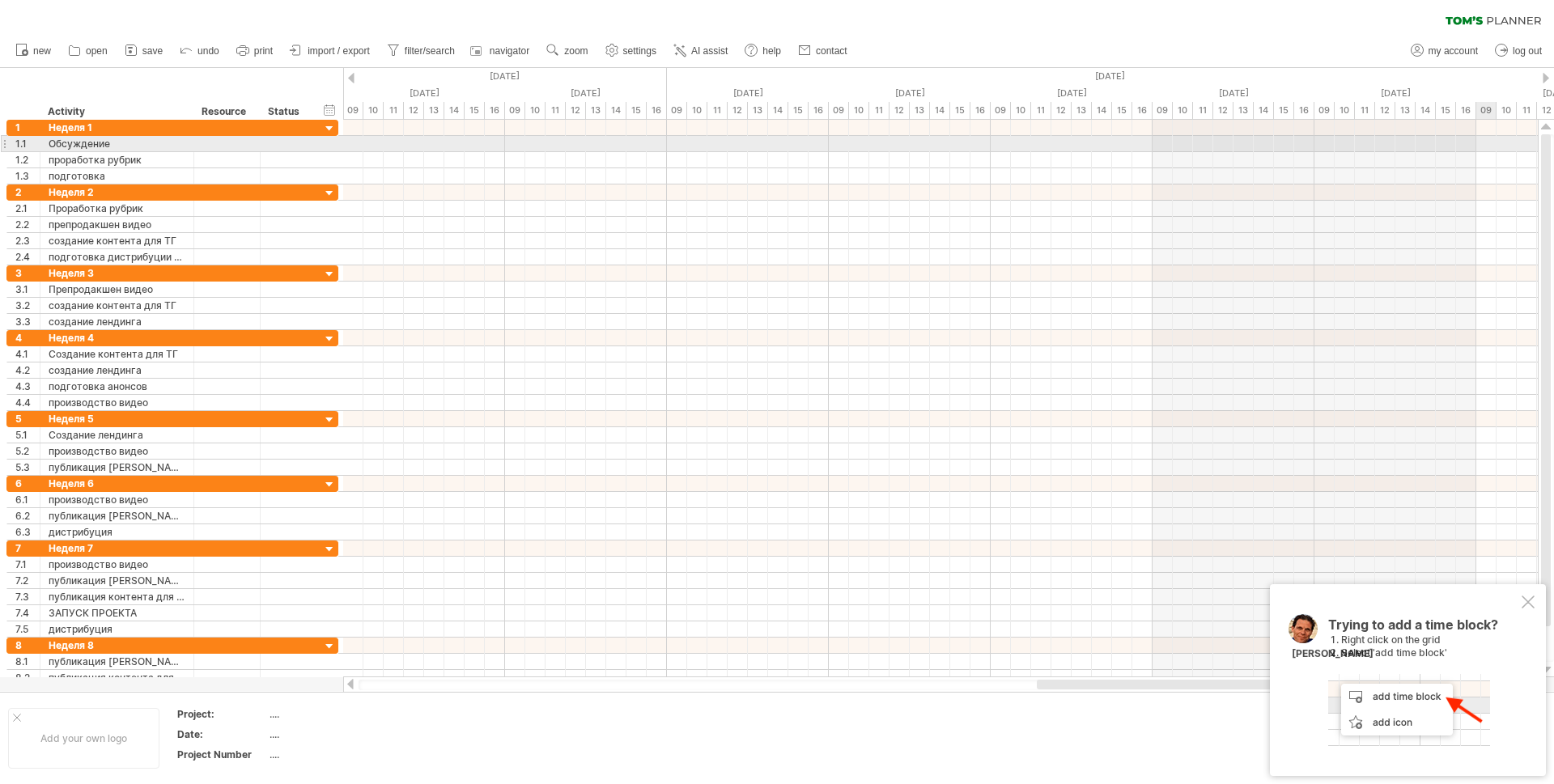
click at [1481, 145] on div at bounding box center [940, 144] width 1195 height 16
click at [1481, 144] on div at bounding box center [940, 144] width 1195 height 16
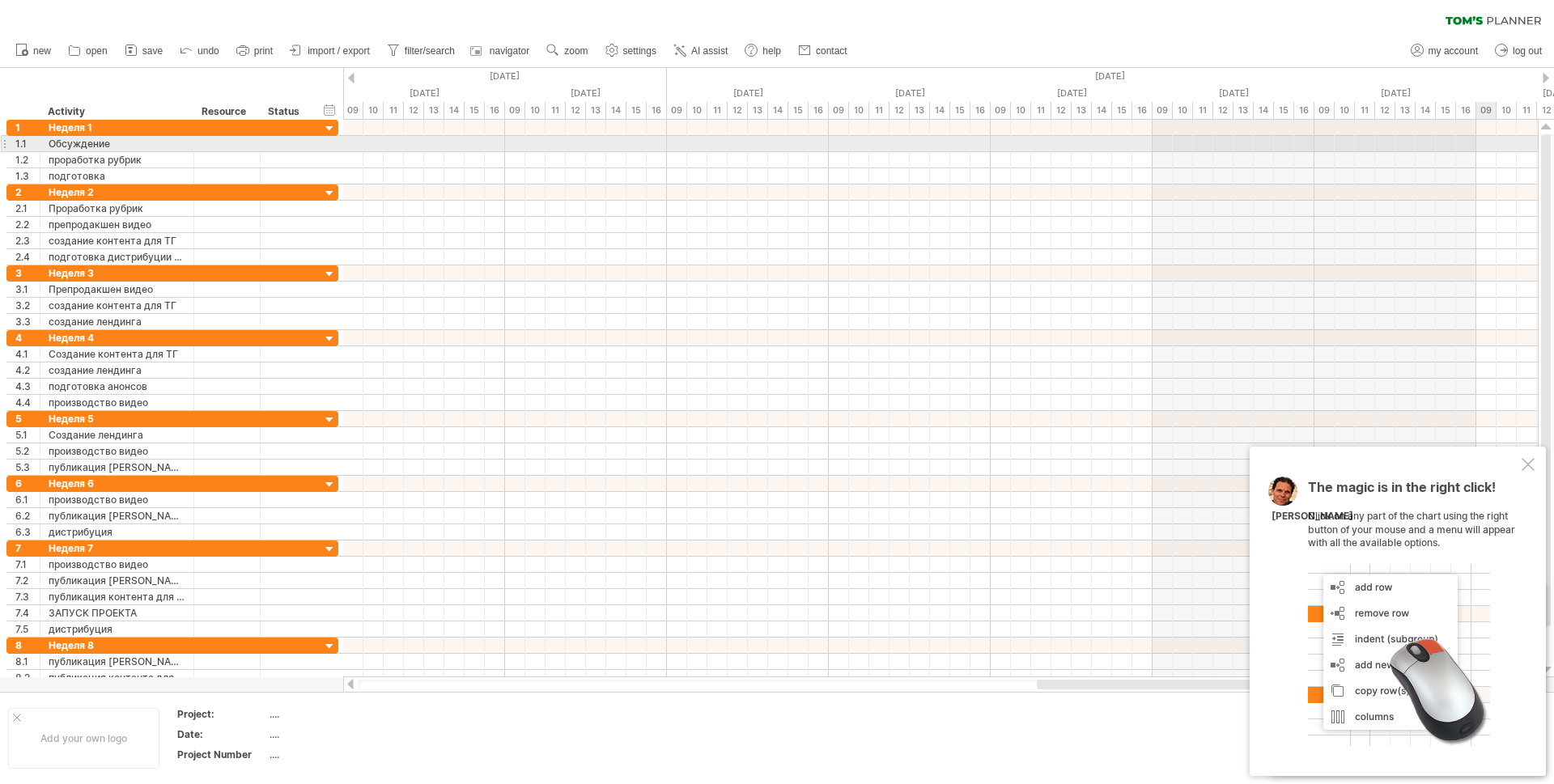
click at [1480, 139] on div at bounding box center [940, 144] width 1195 height 16
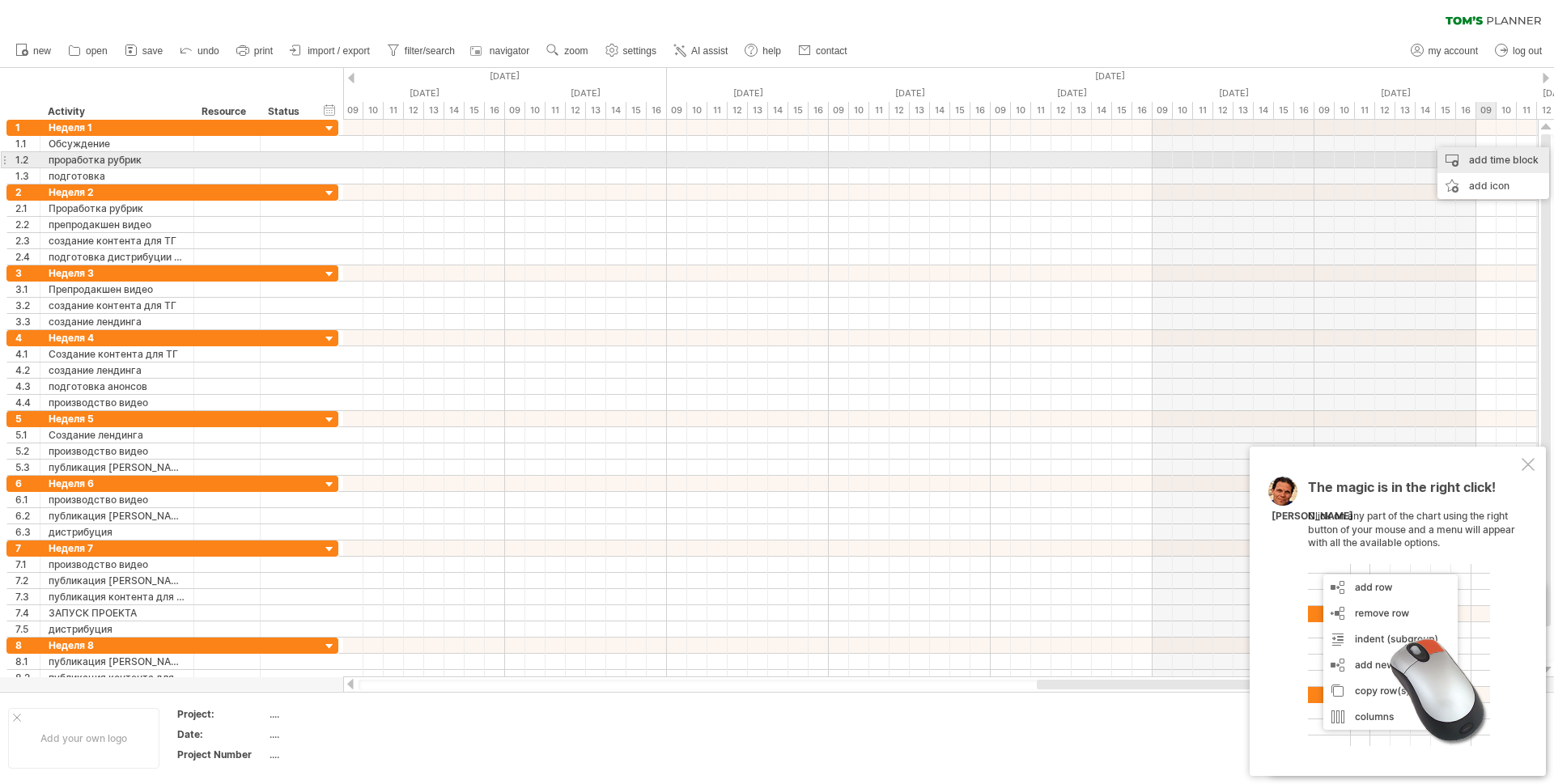
click at [1484, 159] on div "add time block" at bounding box center [1493, 160] width 112 height 26
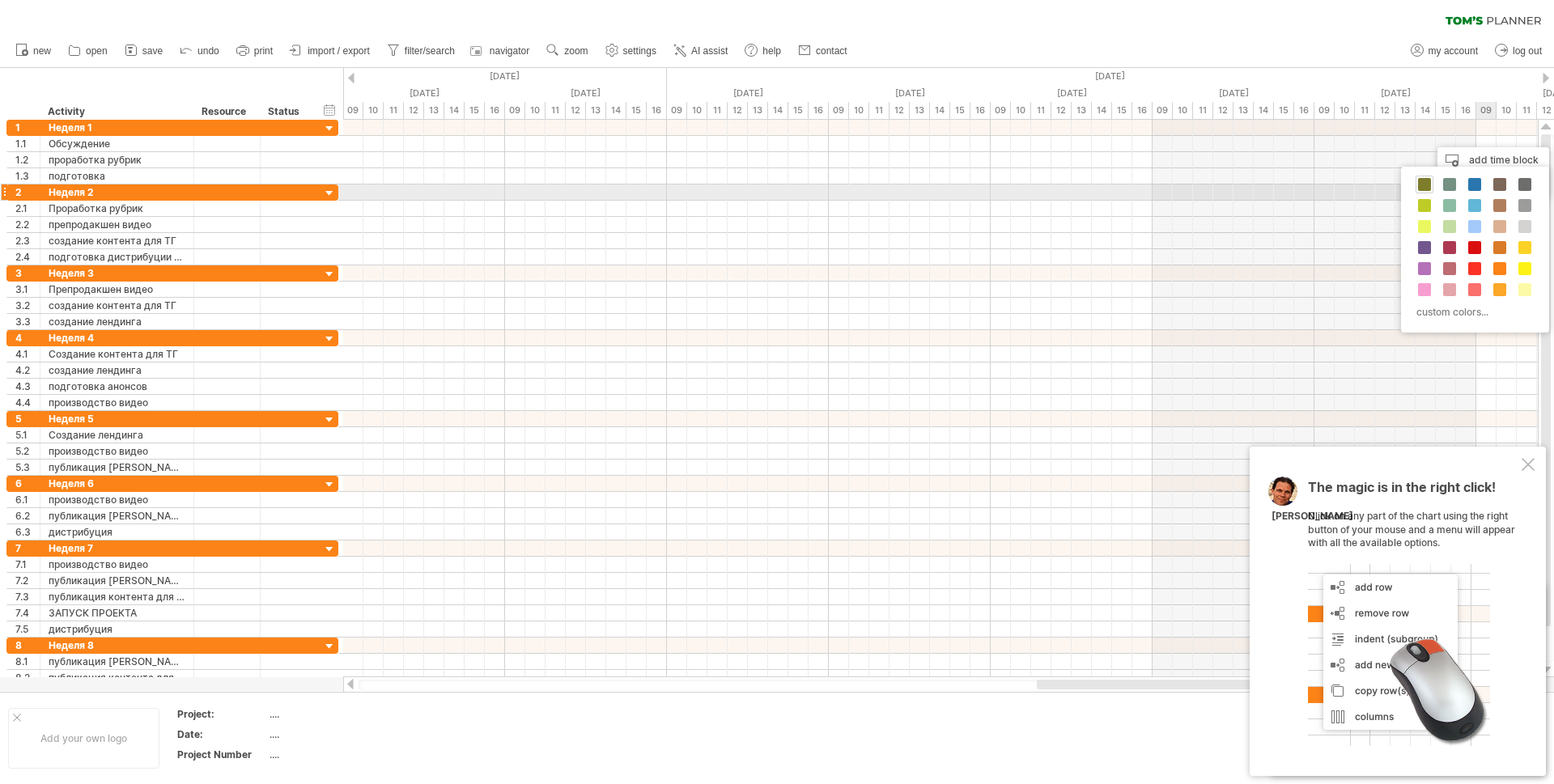
click at [1428, 186] on span at bounding box center [1424, 184] width 13 height 13
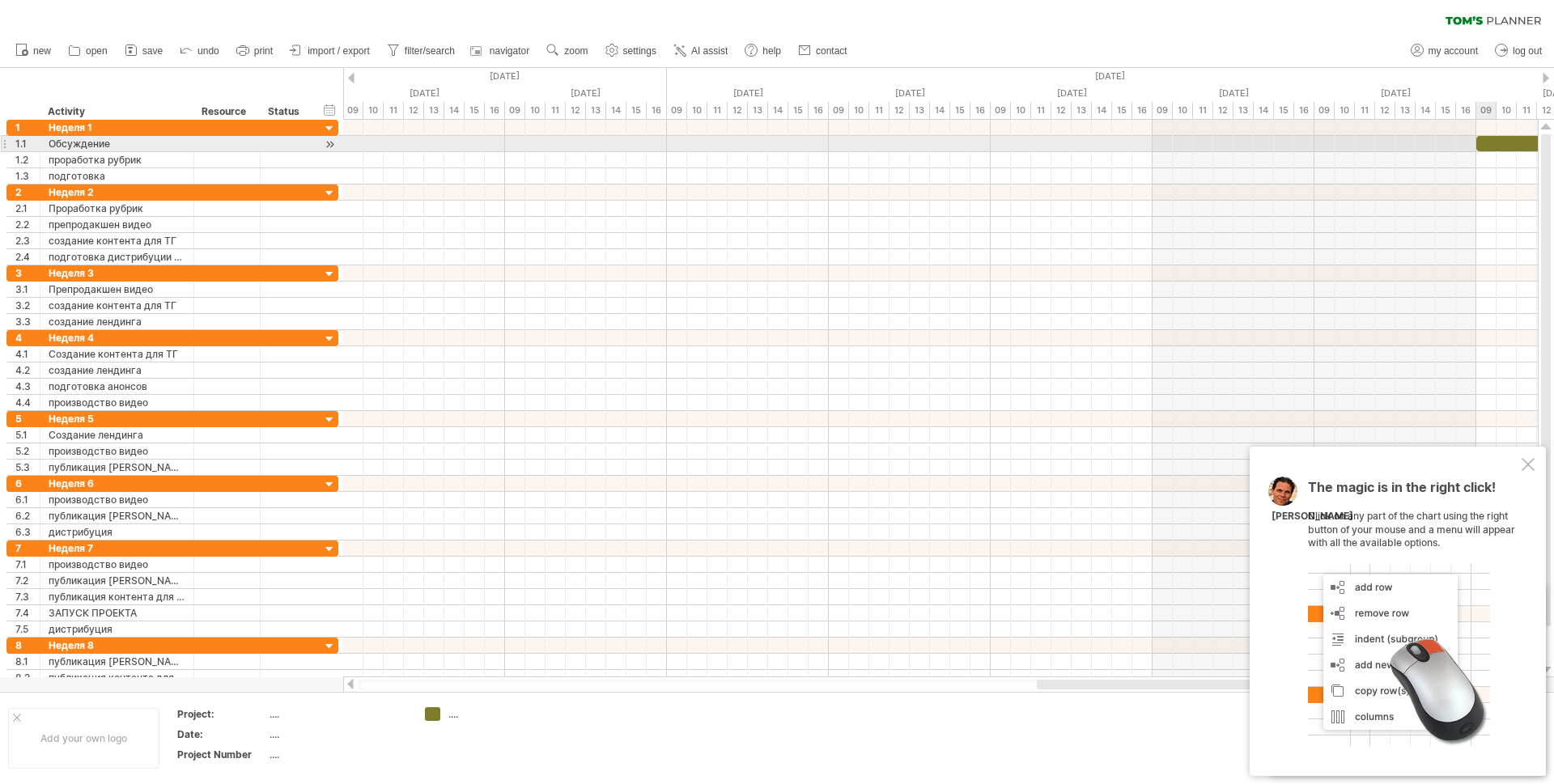
click at [1489, 138] on div at bounding box center [1557, 144] width 162 height 15
click at [1484, 144] on div at bounding box center [1557, 144] width 162 height 15
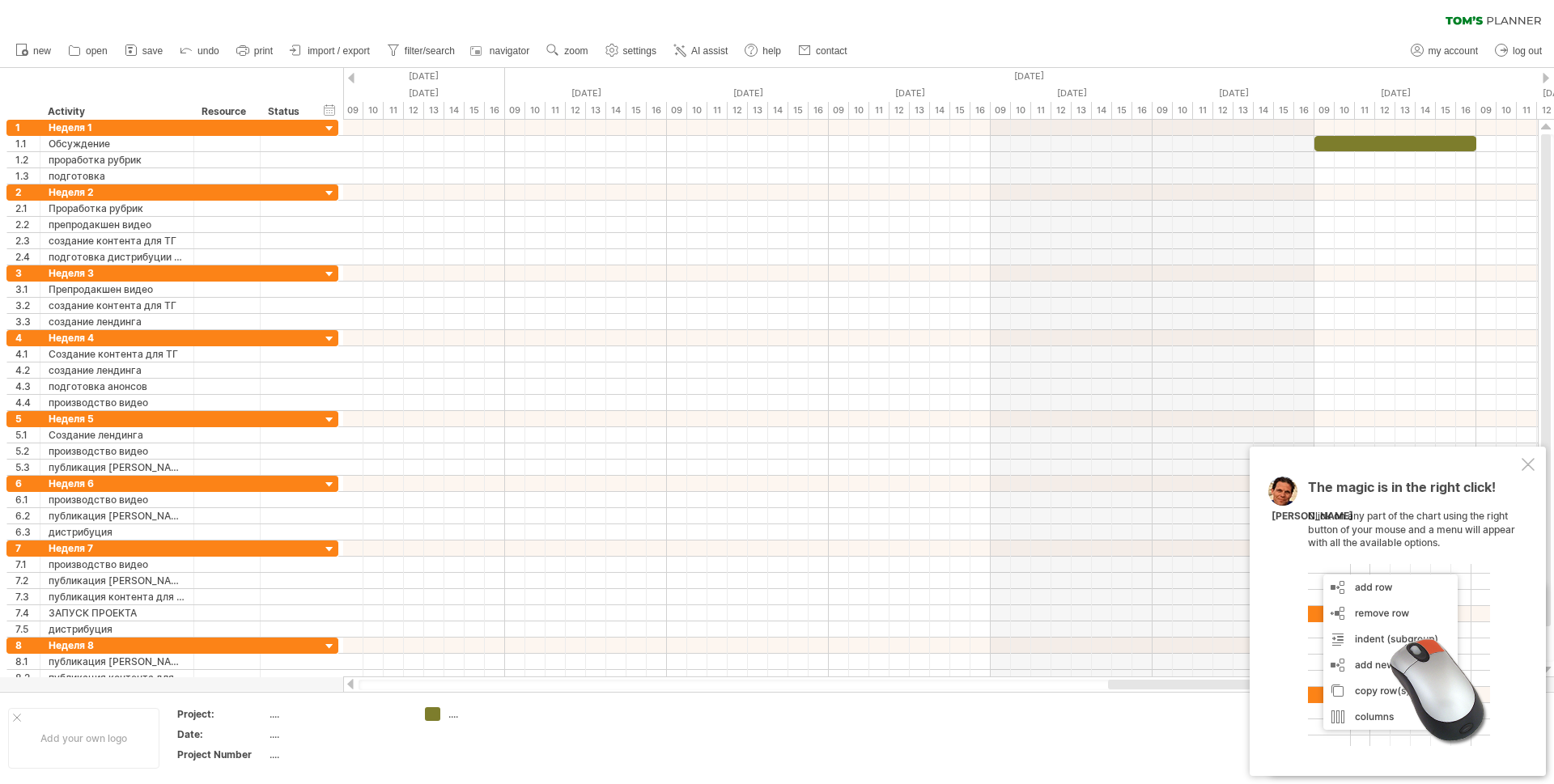
drag, startPoint x: 1050, startPoint y: 682, endPoint x: 1122, endPoint y: 683, distance: 72.0
click at [1122, 683] on div at bounding box center [1303, 685] width 392 height 10
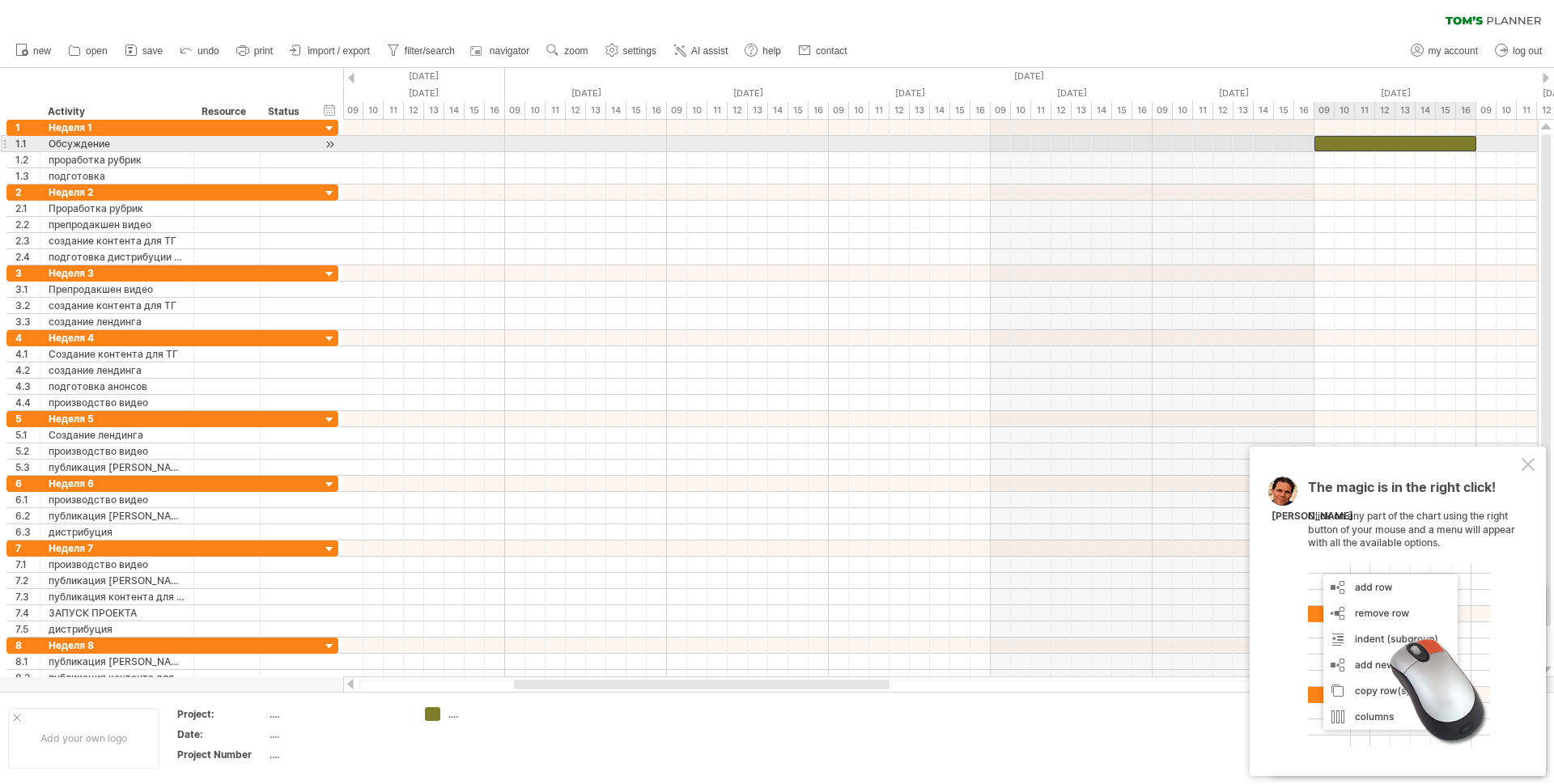
click at [1341, 140] on div at bounding box center [1395, 144] width 162 height 15
click at [1383, 143] on div at bounding box center [1395, 144] width 162 height 15
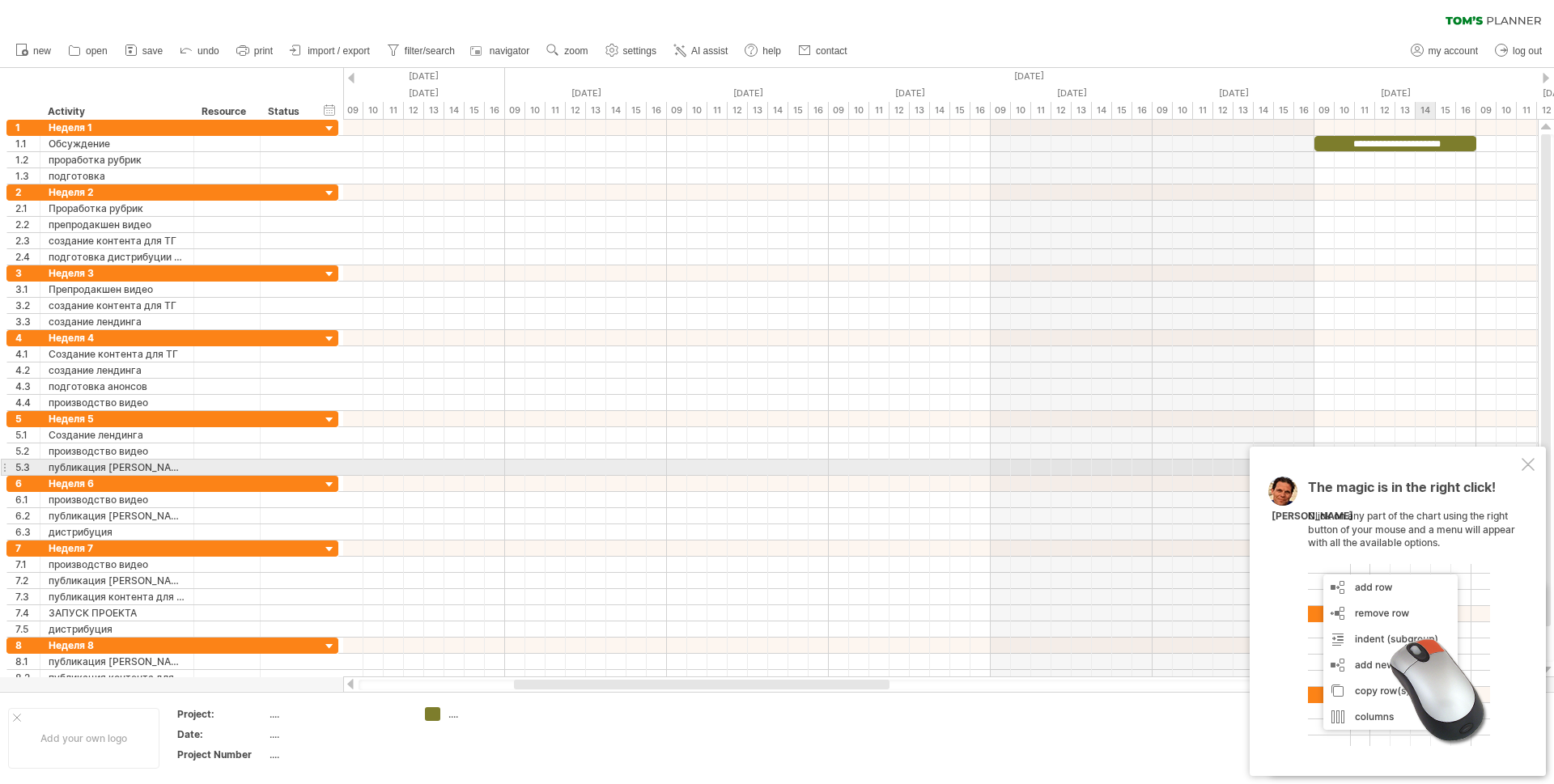
click at [1528, 467] on div at bounding box center [1527, 464] width 13 height 13
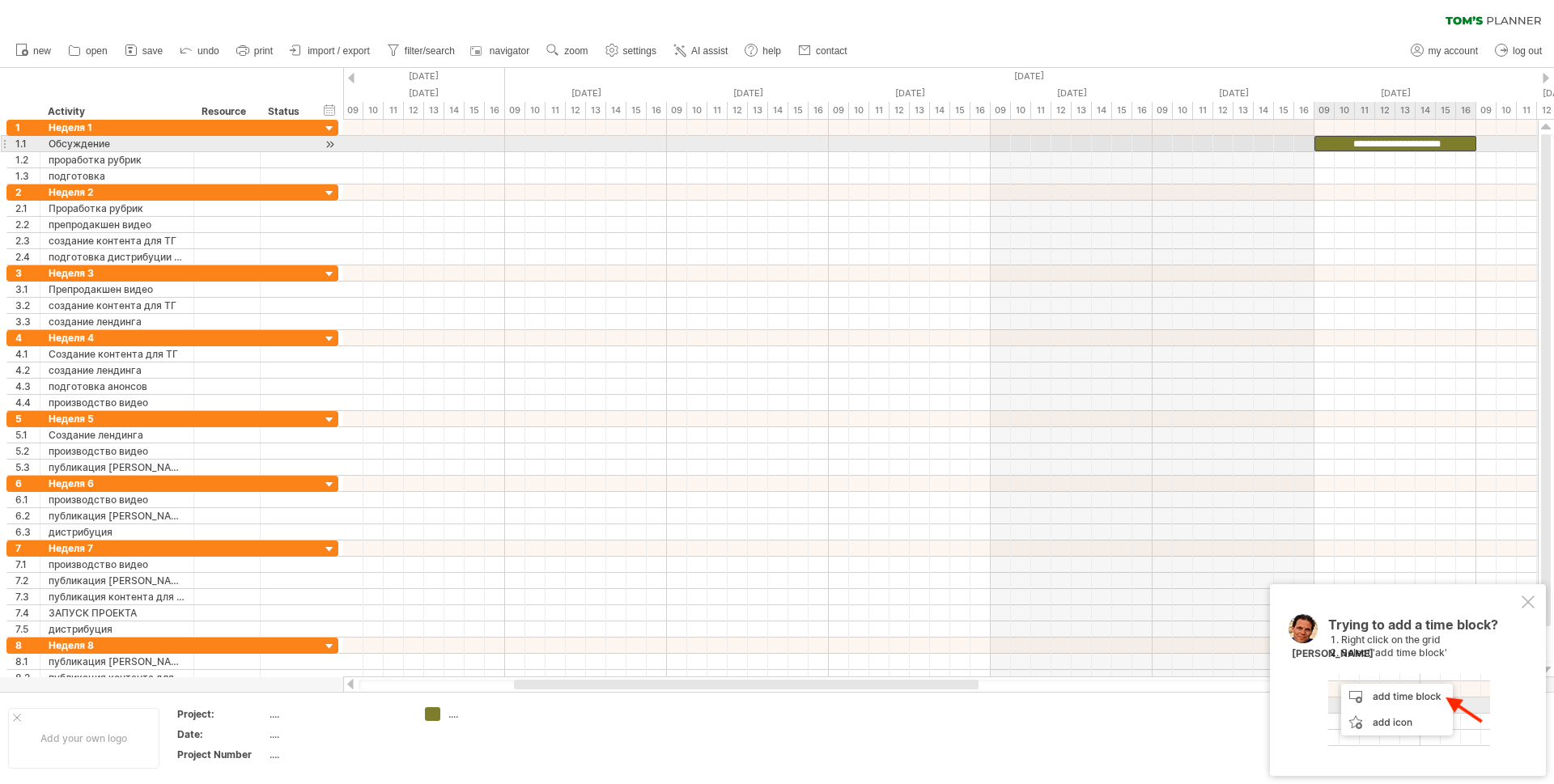
click at [1405, 147] on div "**********" at bounding box center [1395, 144] width 162 height 15
click at [1462, 138] on div "**********" at bounding box center [1395, 144] width 162 height 15
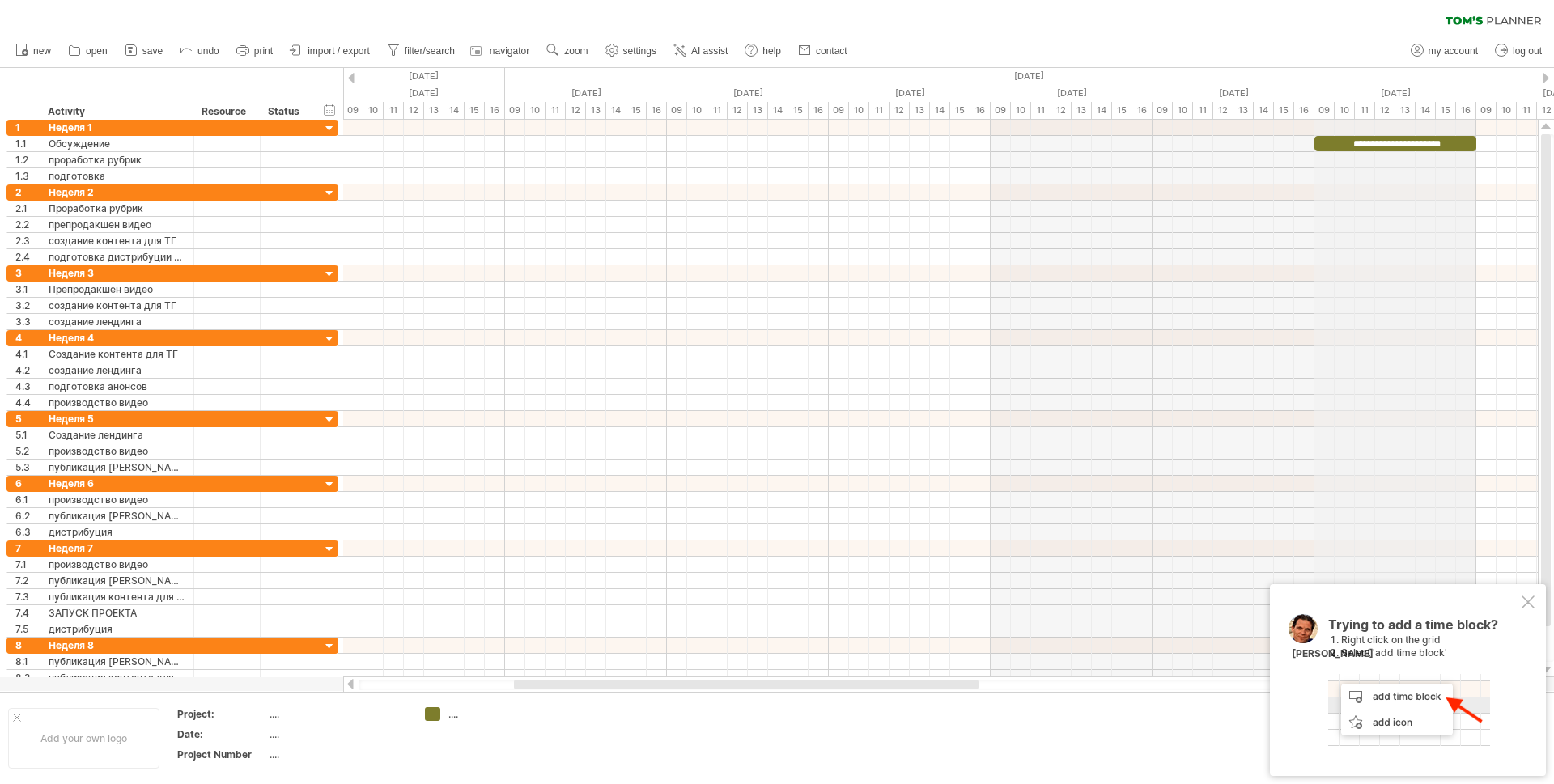
click at [1326, 109] on div "09" at bounding box center [1324, 110] width 20 height 17
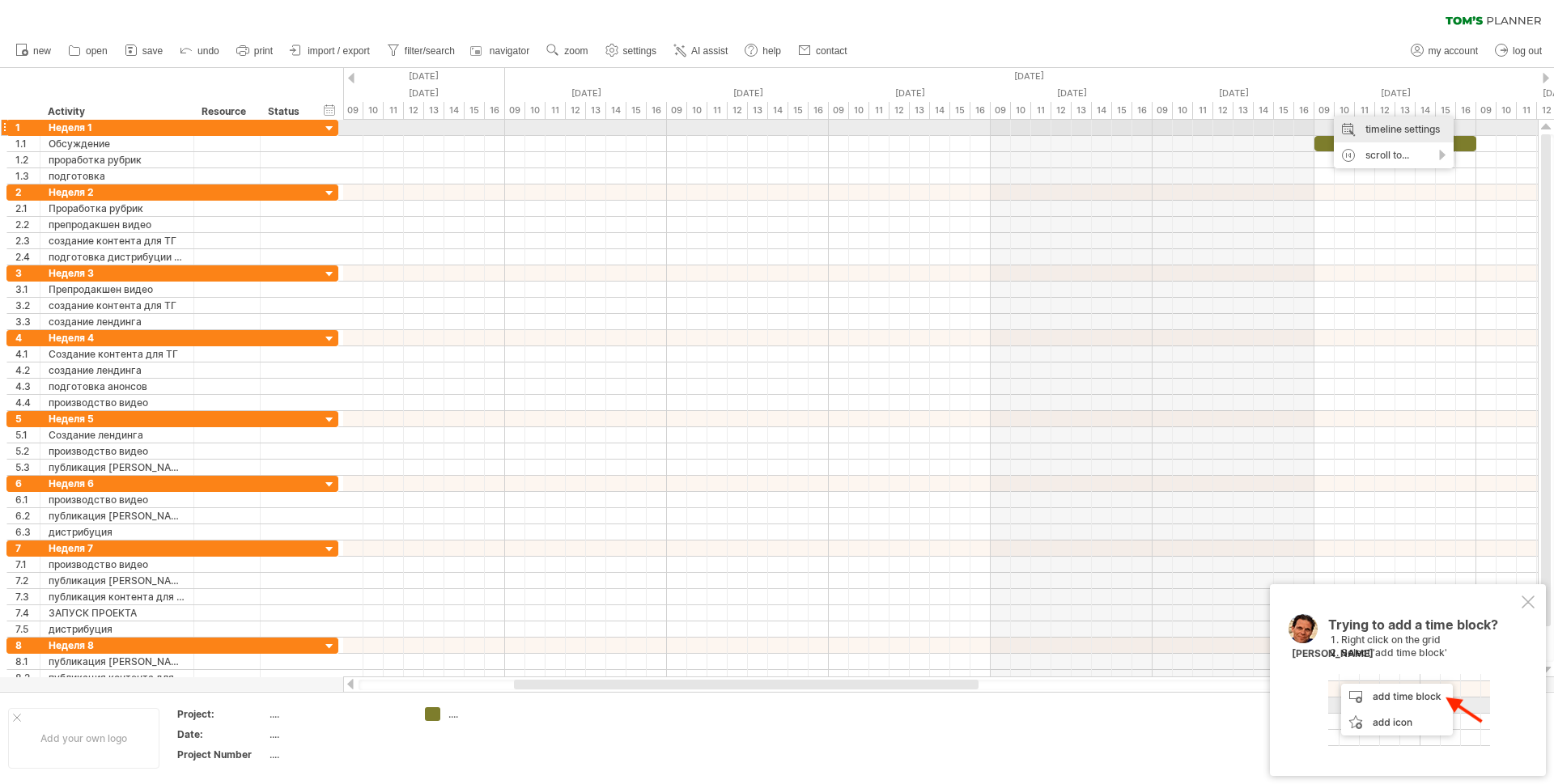
click at [1366, 130] on div "timeline settings" at bounding box center [1393, 129] width 120 height 26
select select "*"
select select "**"
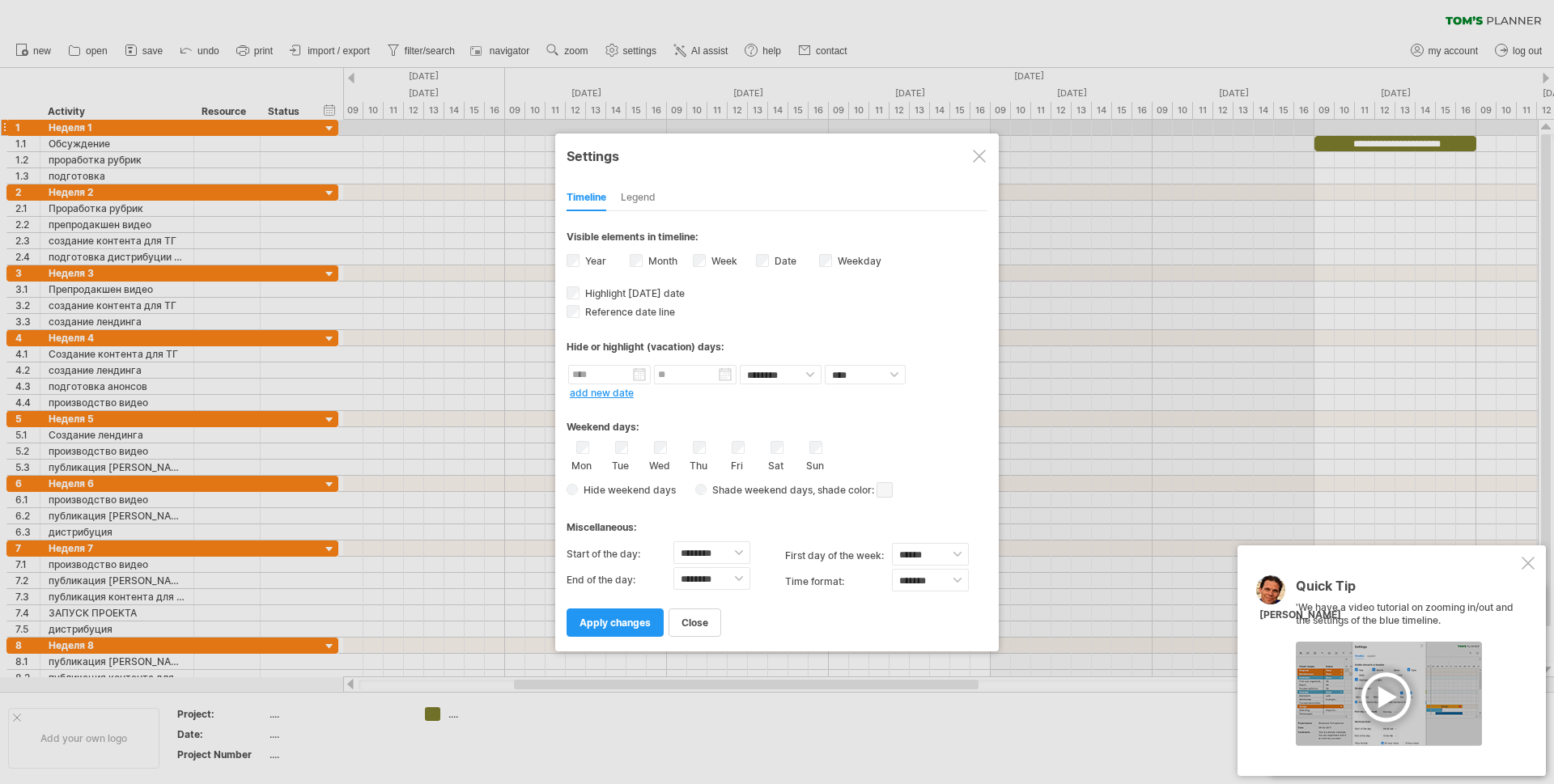
click at [630, 195] on div "Legend" at bounding box center [638, 198] width 35 height 26
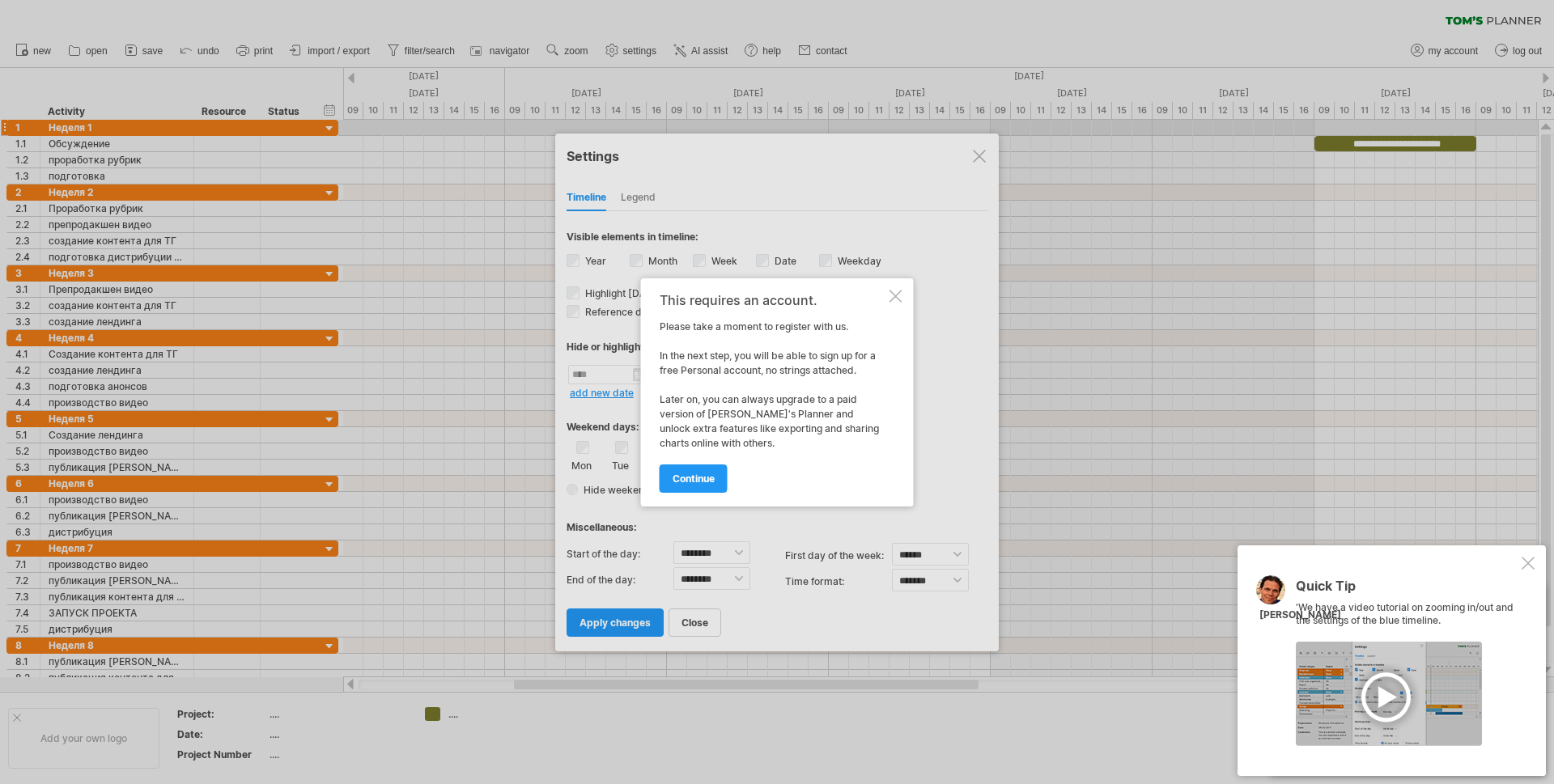
click at [585, 192] on div at bounding box center [777, 392] width 1554 height 784
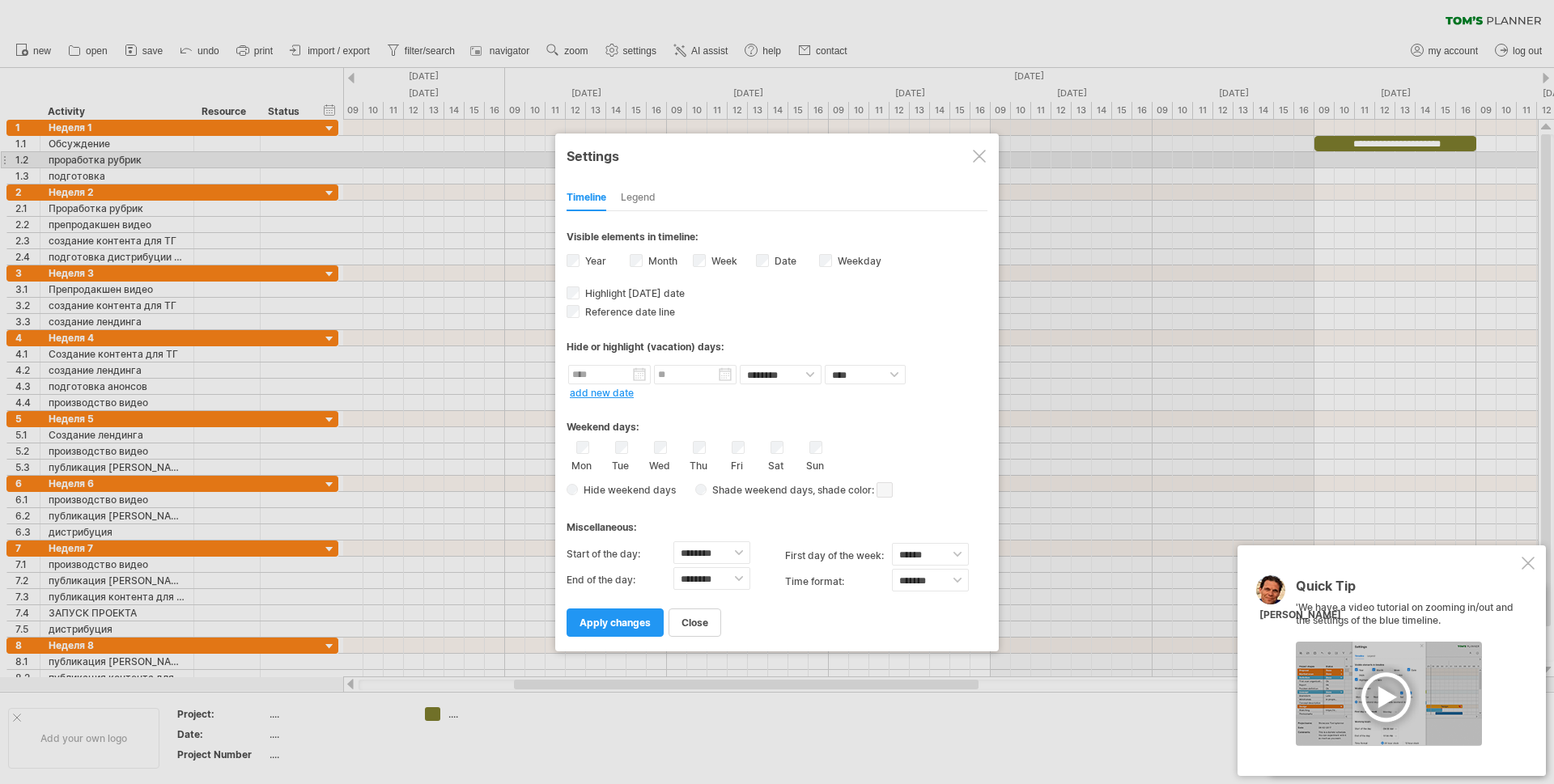
click at [981, 155] on div at bounding box center [979, 155] width 13 height 13
